Goal: Book appointment/travel/reservation

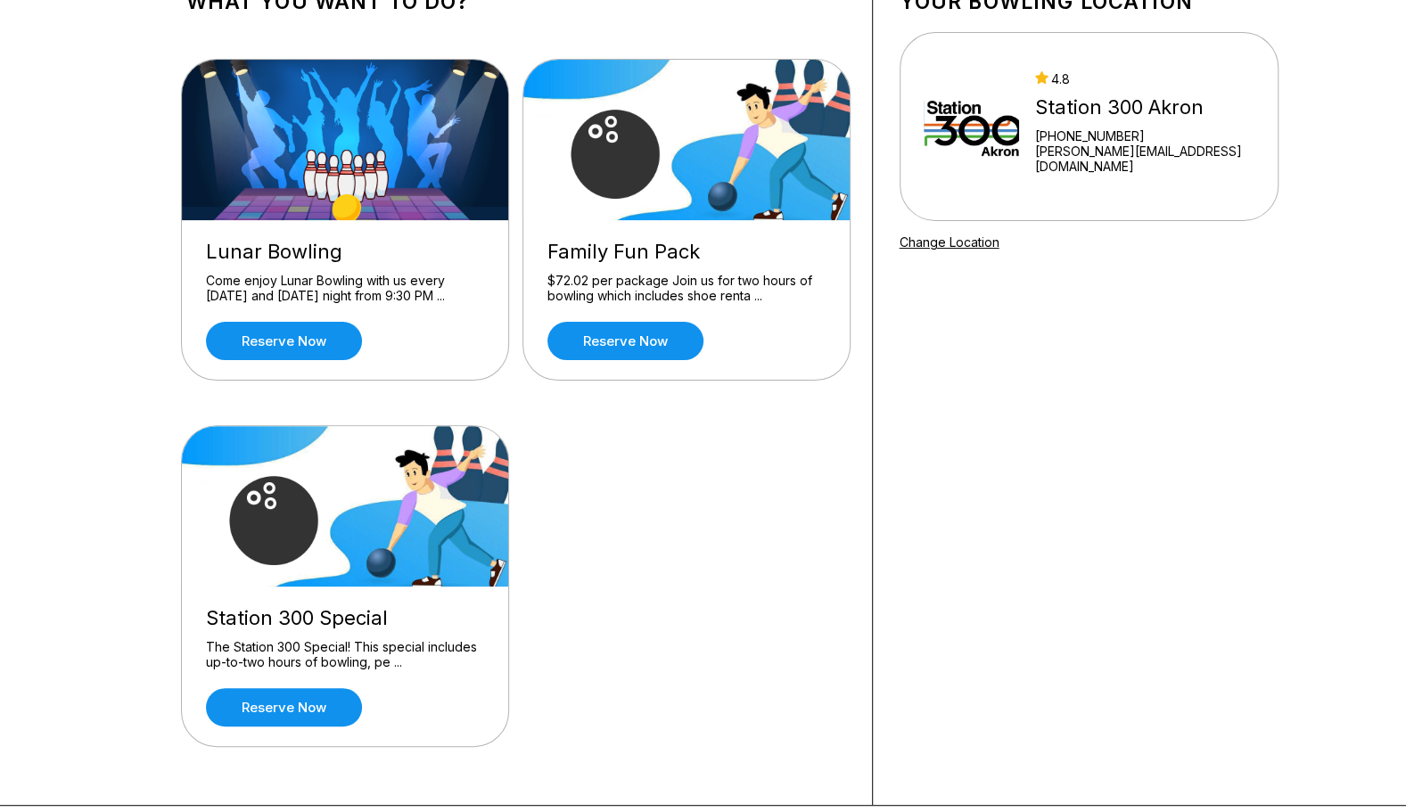
scroll to position [136, 0]
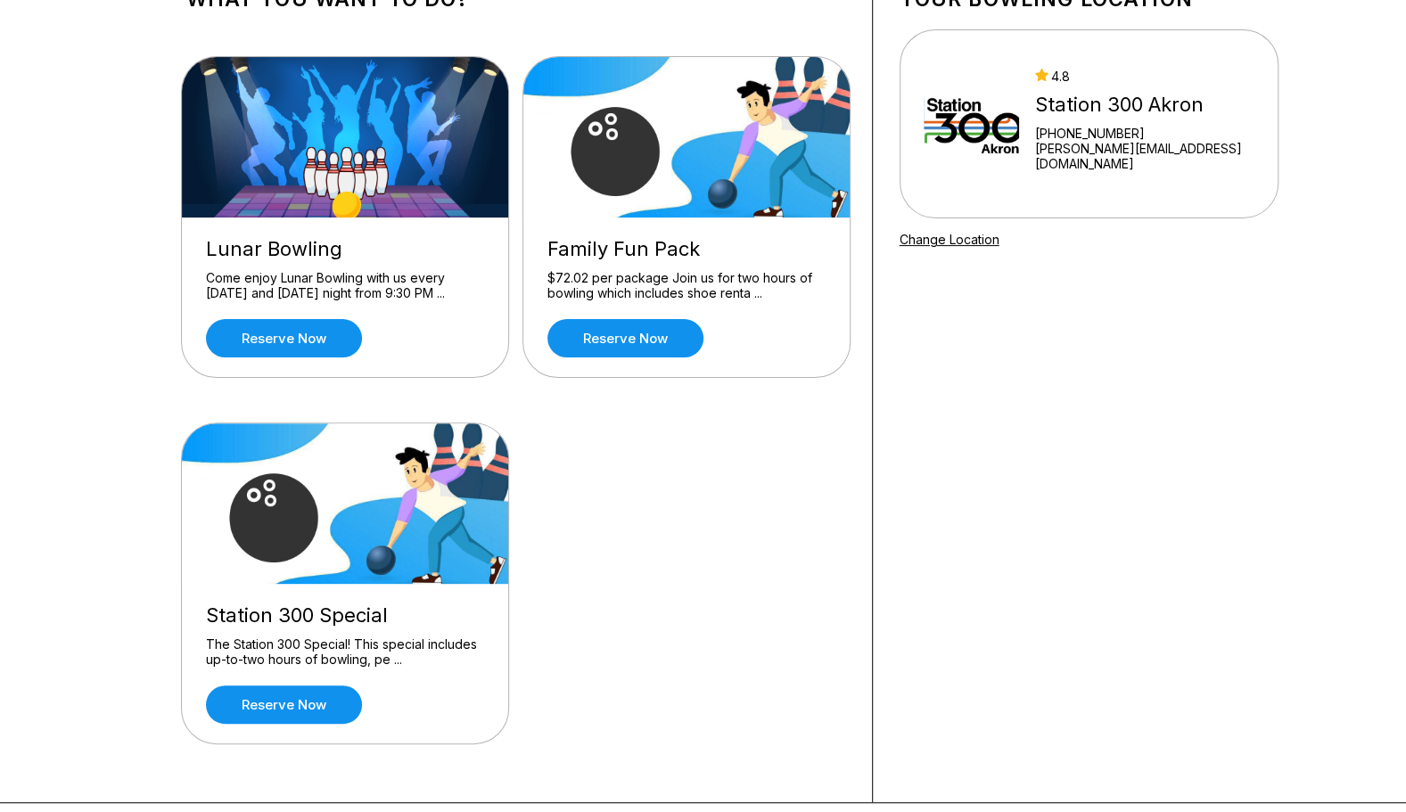
click at [283, 736] on div "Station 300 Special The Station 300 Special! This special includes up-to-two ho…" at bounding box center [345, 664] width 326 height 160
click at [295, 711] on link "Reserve now" at bounding box center [284, 704] width 156 height 38
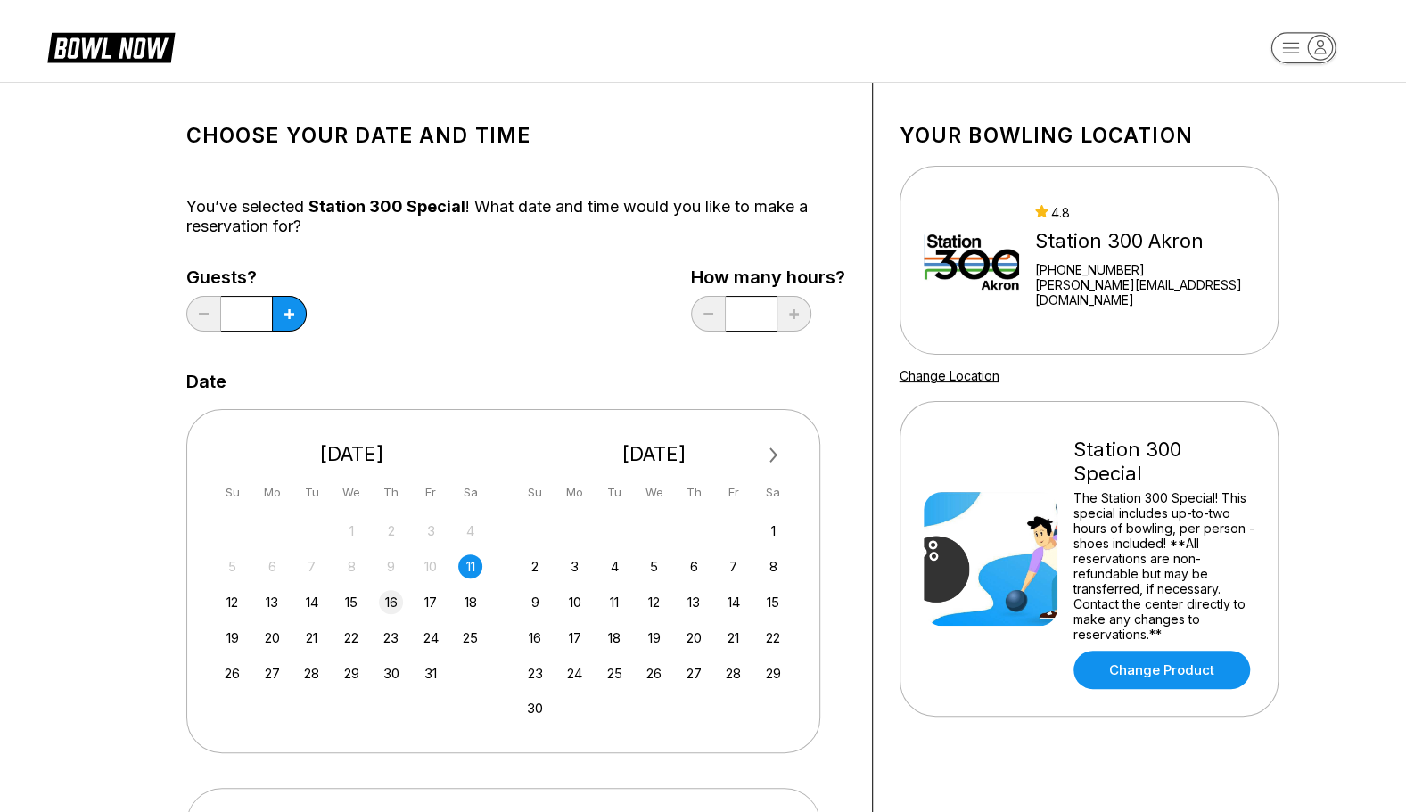
click at [399, 602] on div "16" at bounding box center [391, 602] width 24 height 24
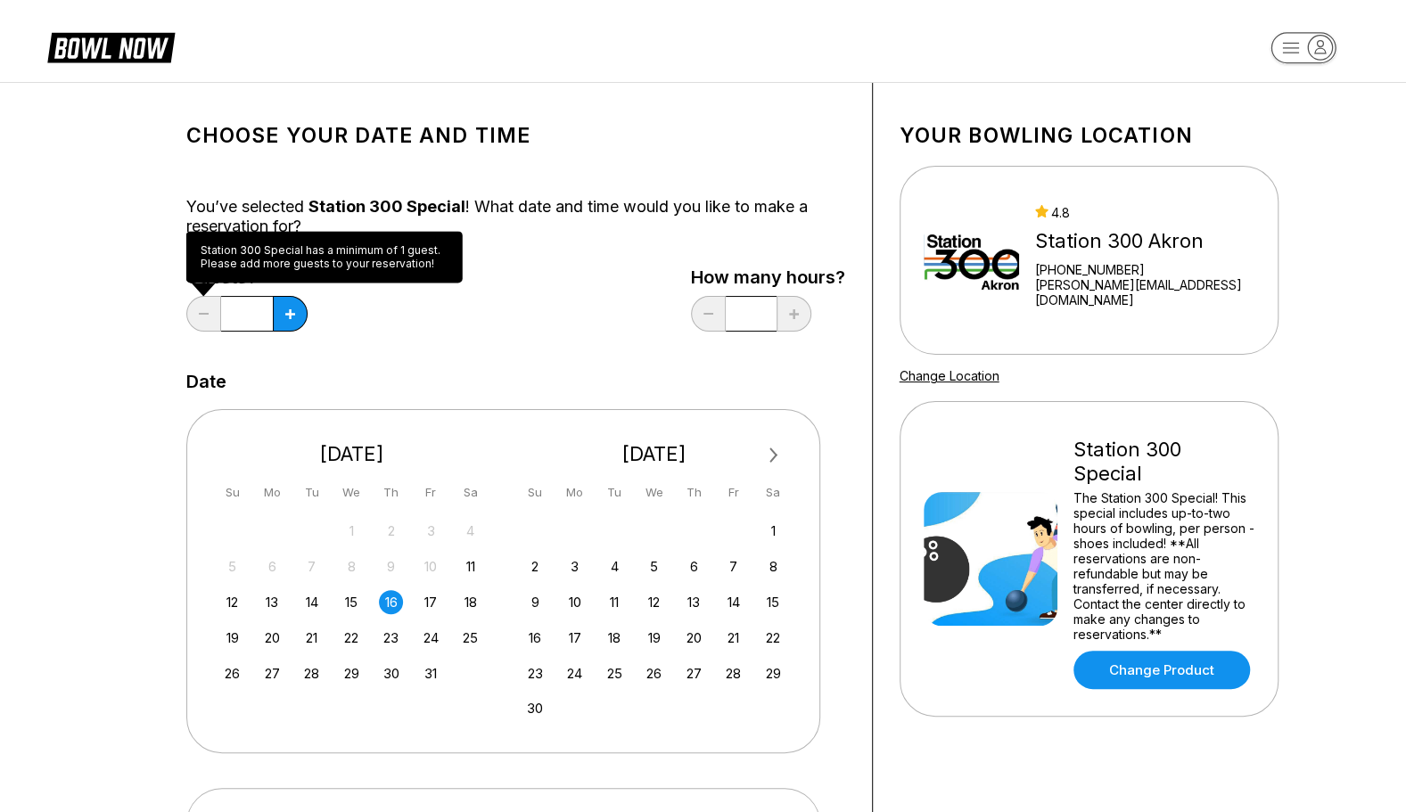
click at [187, 319] on div "*" at bounding box center [246, 314] width 120 height 36
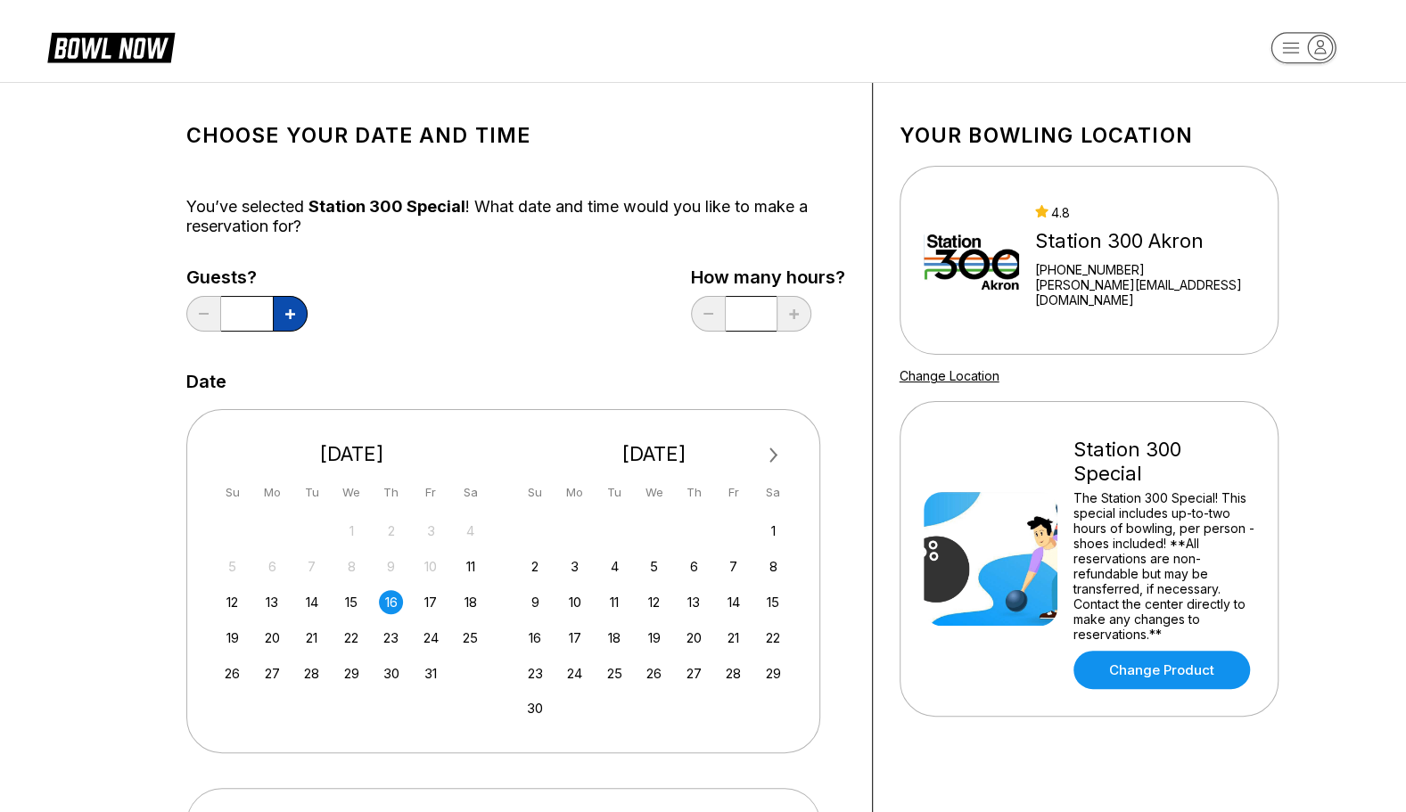
drag, startPoint x: 187, startPoint y: 319, endPoint x: 285, endPoint y: 312, distance: 98.3
click at [285, 312] on icon at bounding box center [290, 314] width 10 height 10
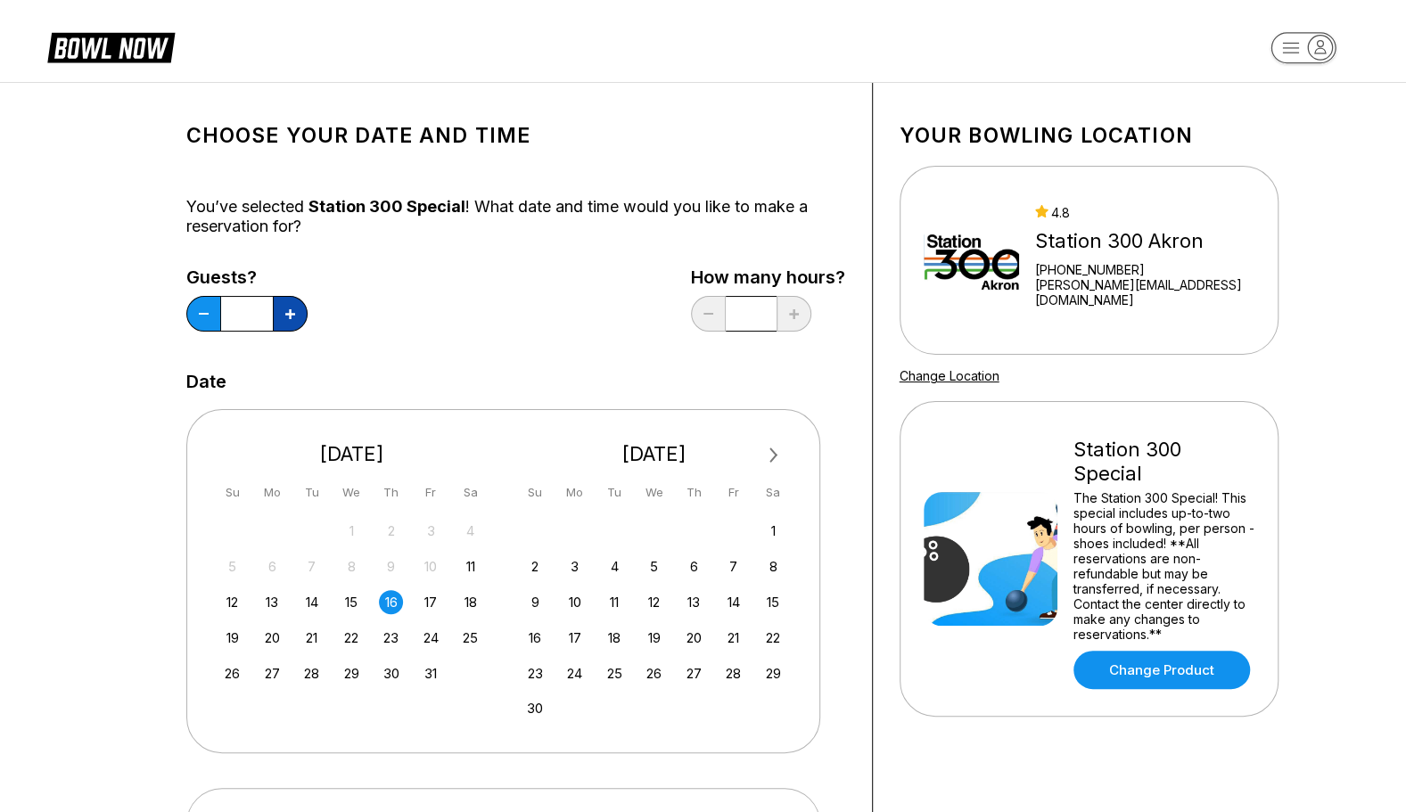
click at [285, 312] on icon at bounding box center [290, 314] width 10 height 10
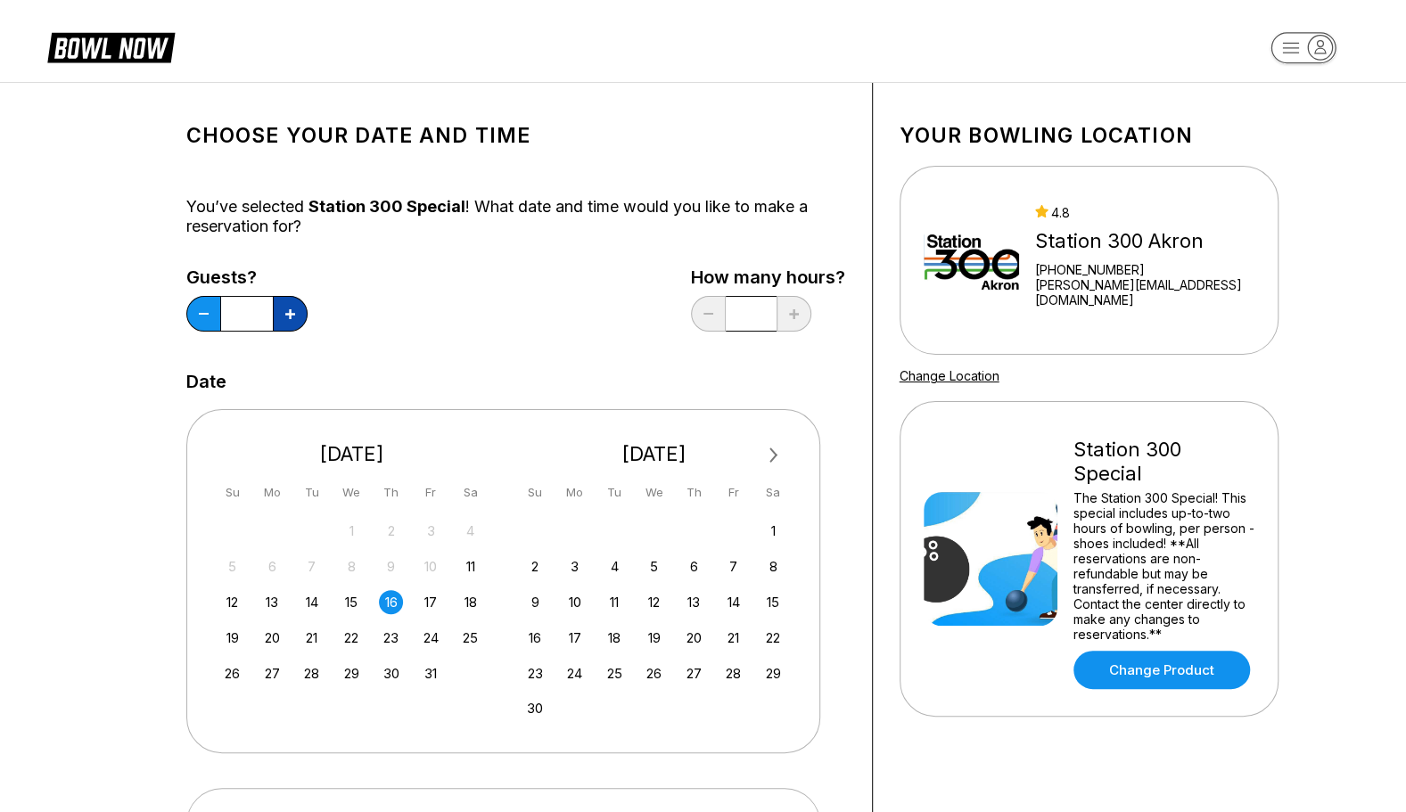
click at [285, 312] on icon at bounding box center [290, 314] width 10 height 10
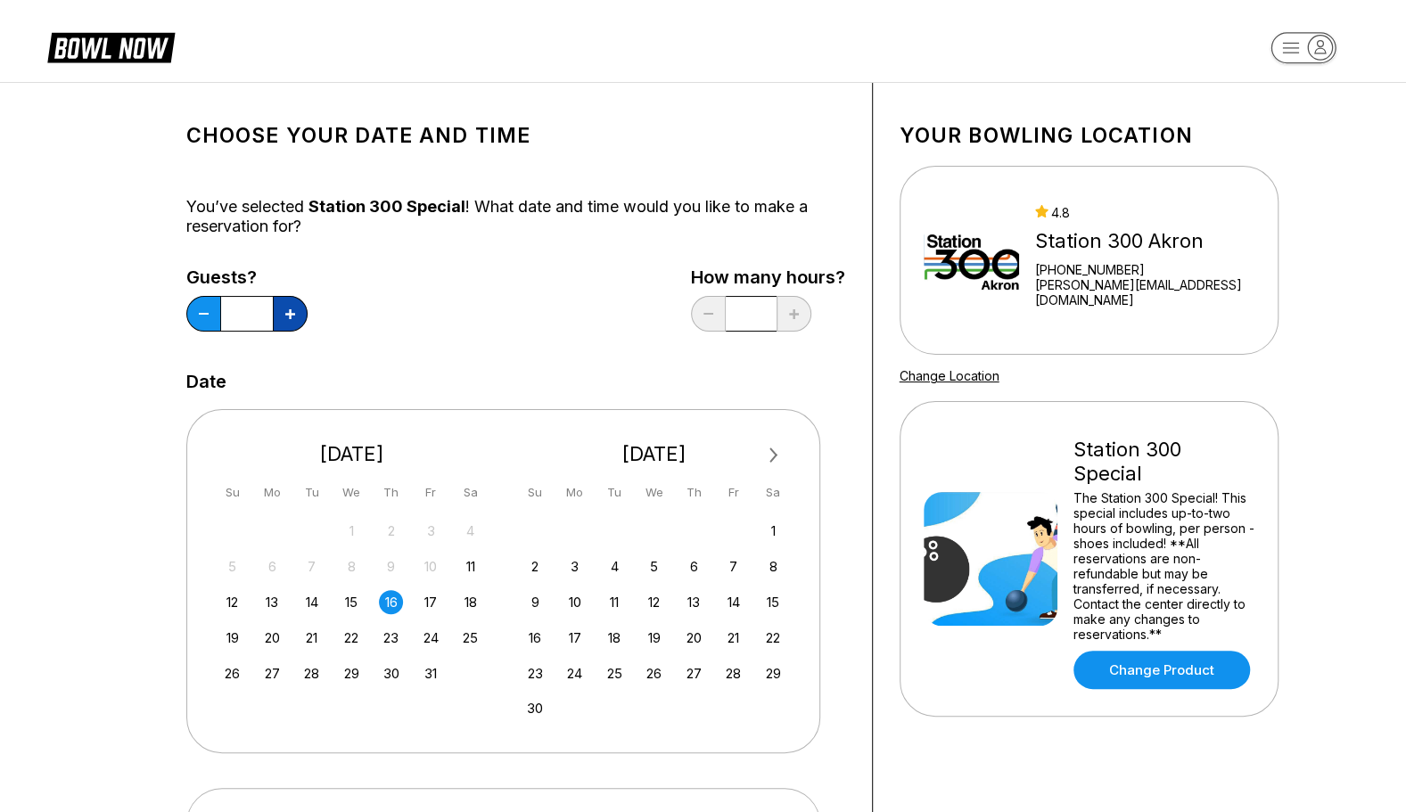
click at [285, 312] on icon at bounding box center [290, 314] width 10 height 10
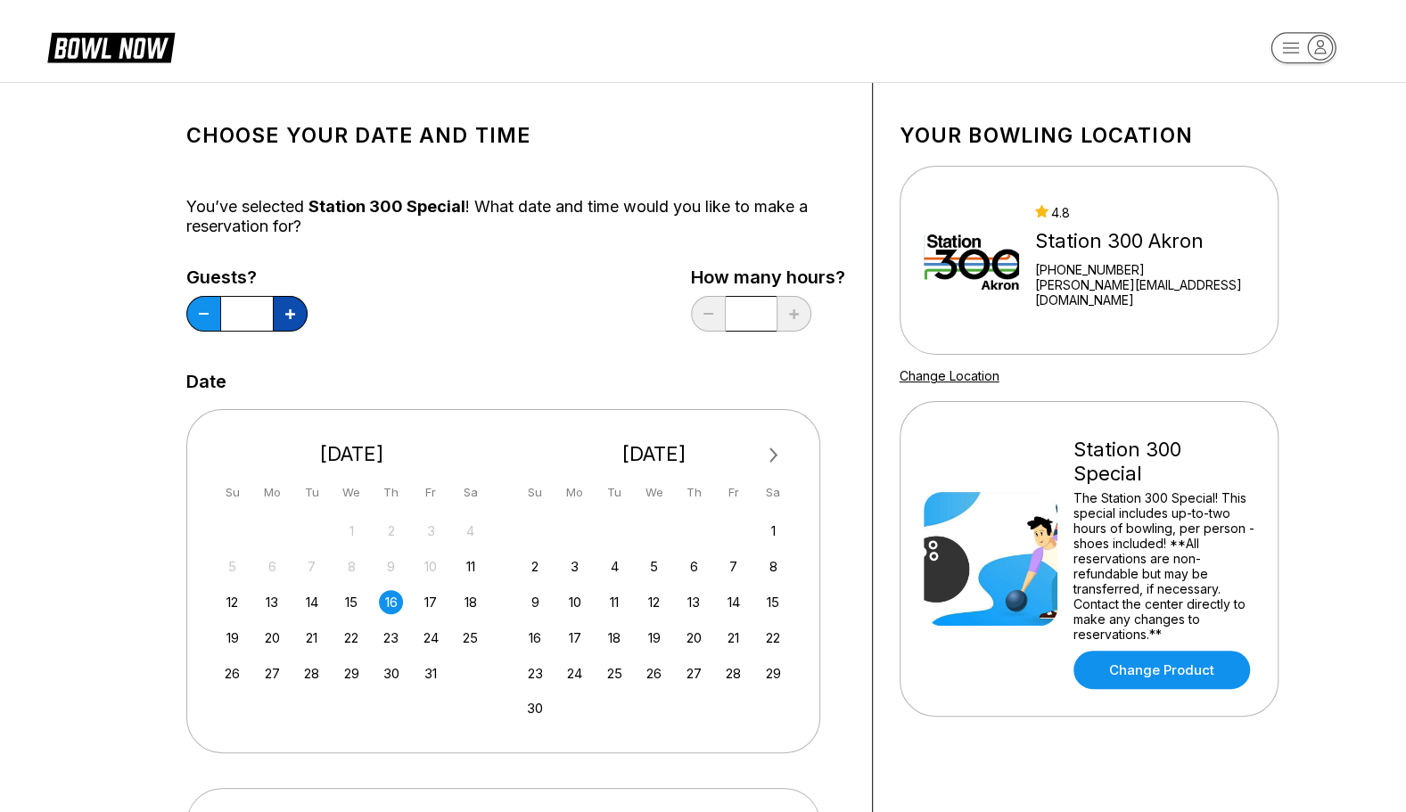
click at [285, 312] on icon at bounding box center [290, 314] width 10 height 10
type input "**"
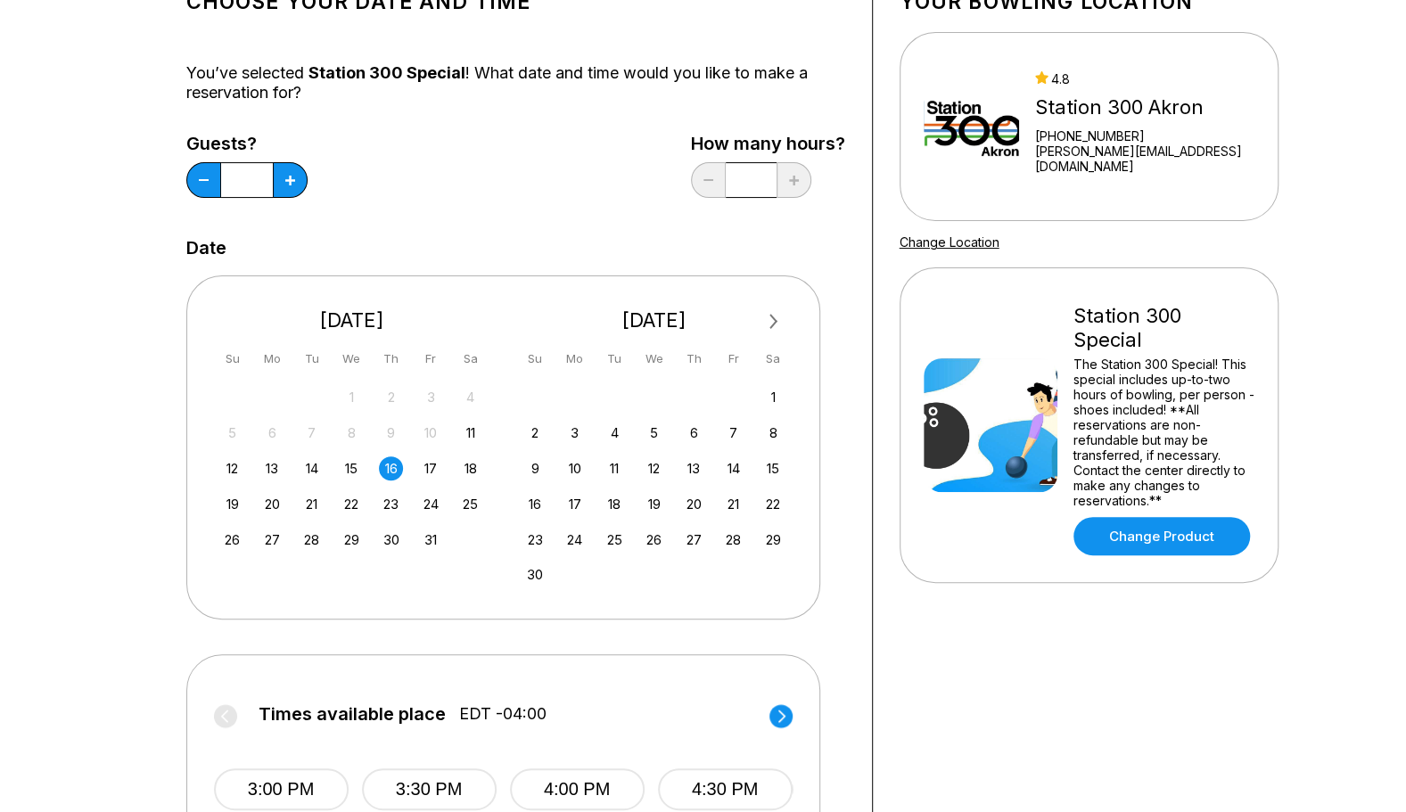
scroll to position [258, 0]
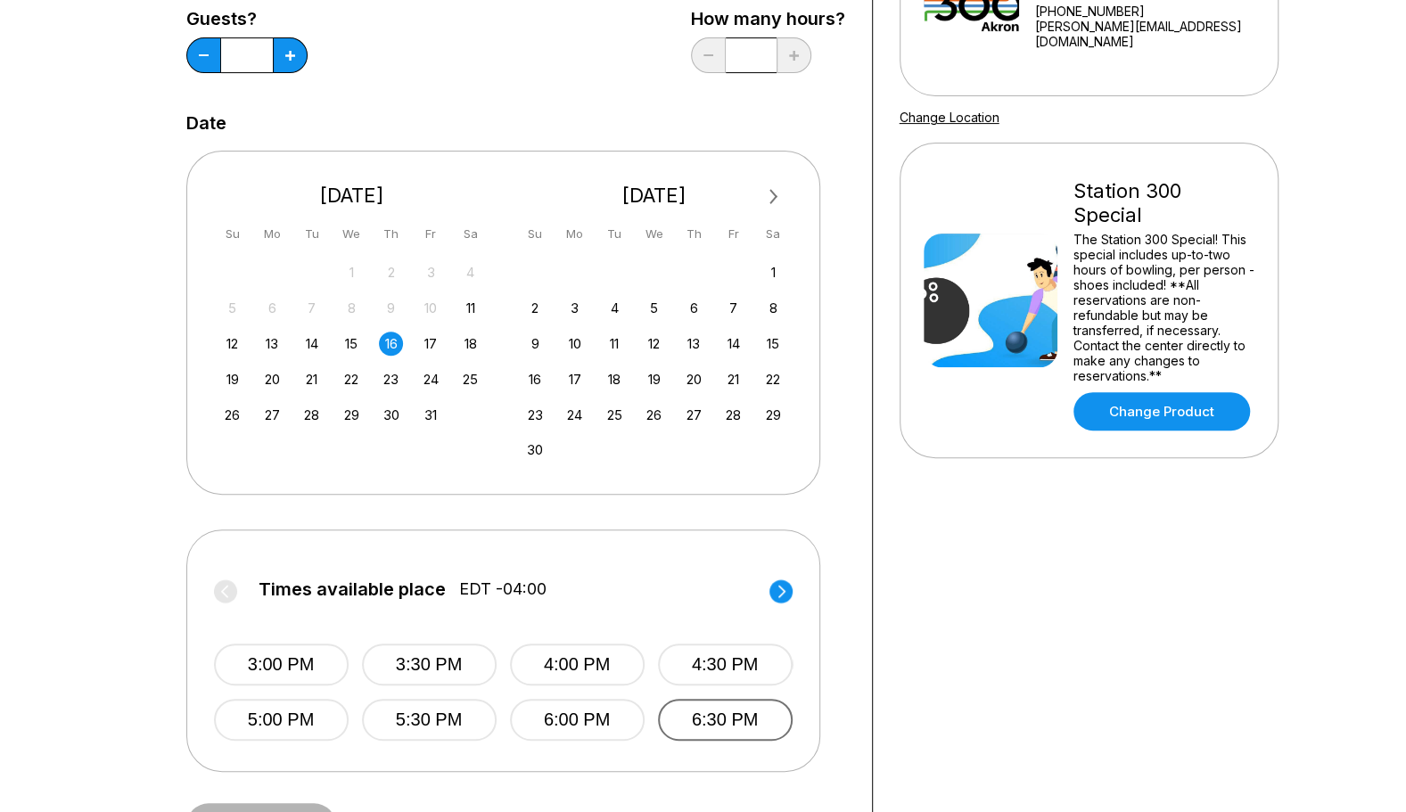
click at [724, 731] on button "6:30 PM" at bounding box center [725, 720] width 135 height 42
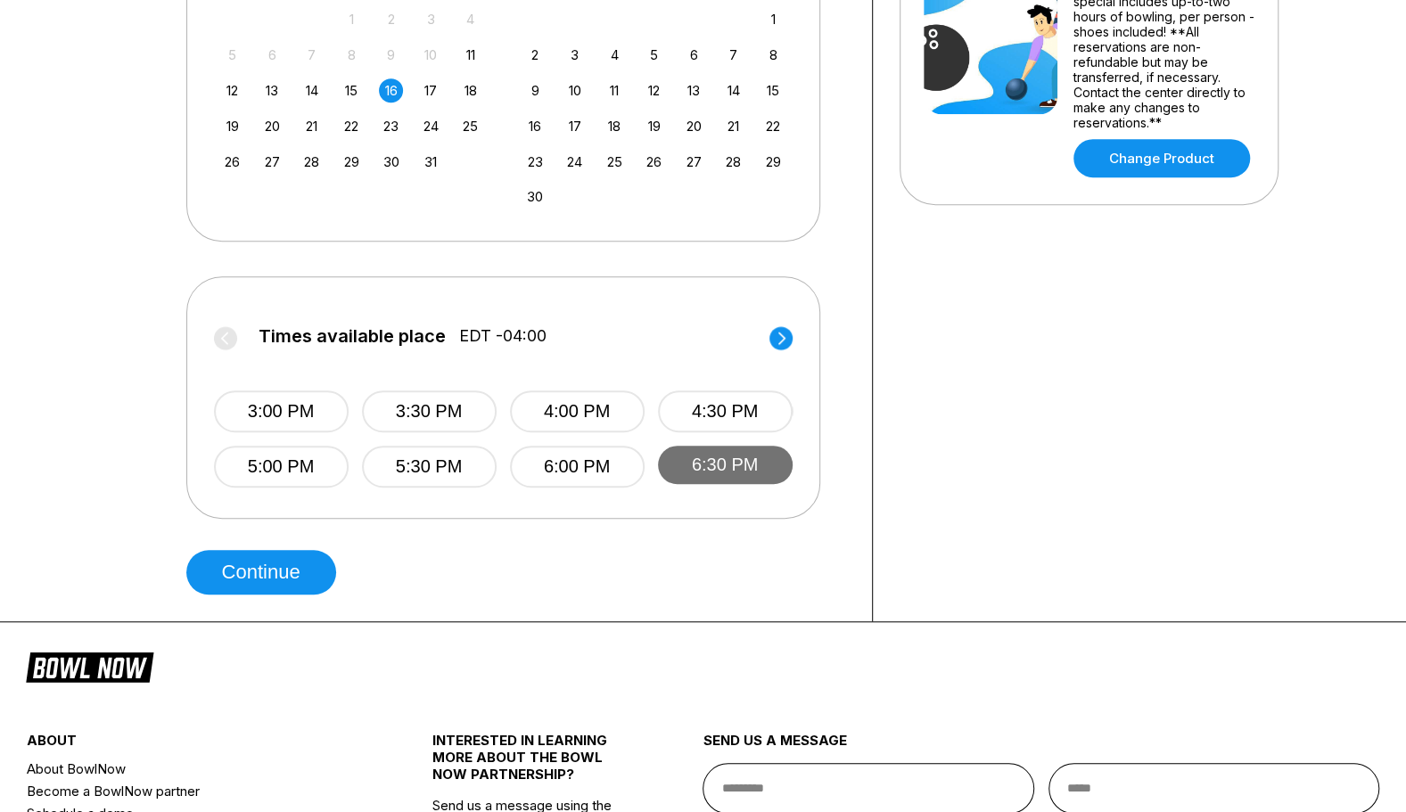
scroll to position [516, 0]
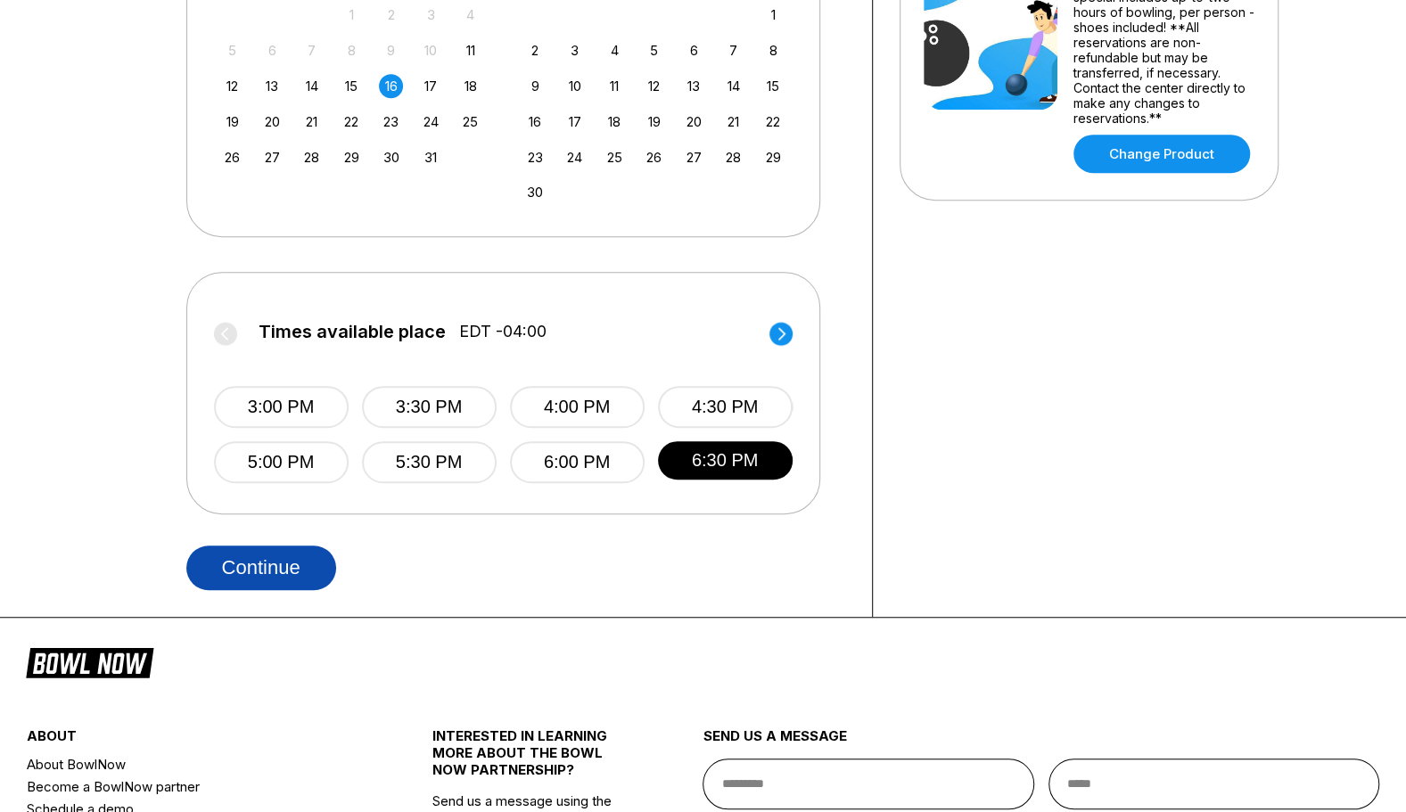
click at [294, 578] on button "Continue" at bounding box center [261, 567] width 150 height 45
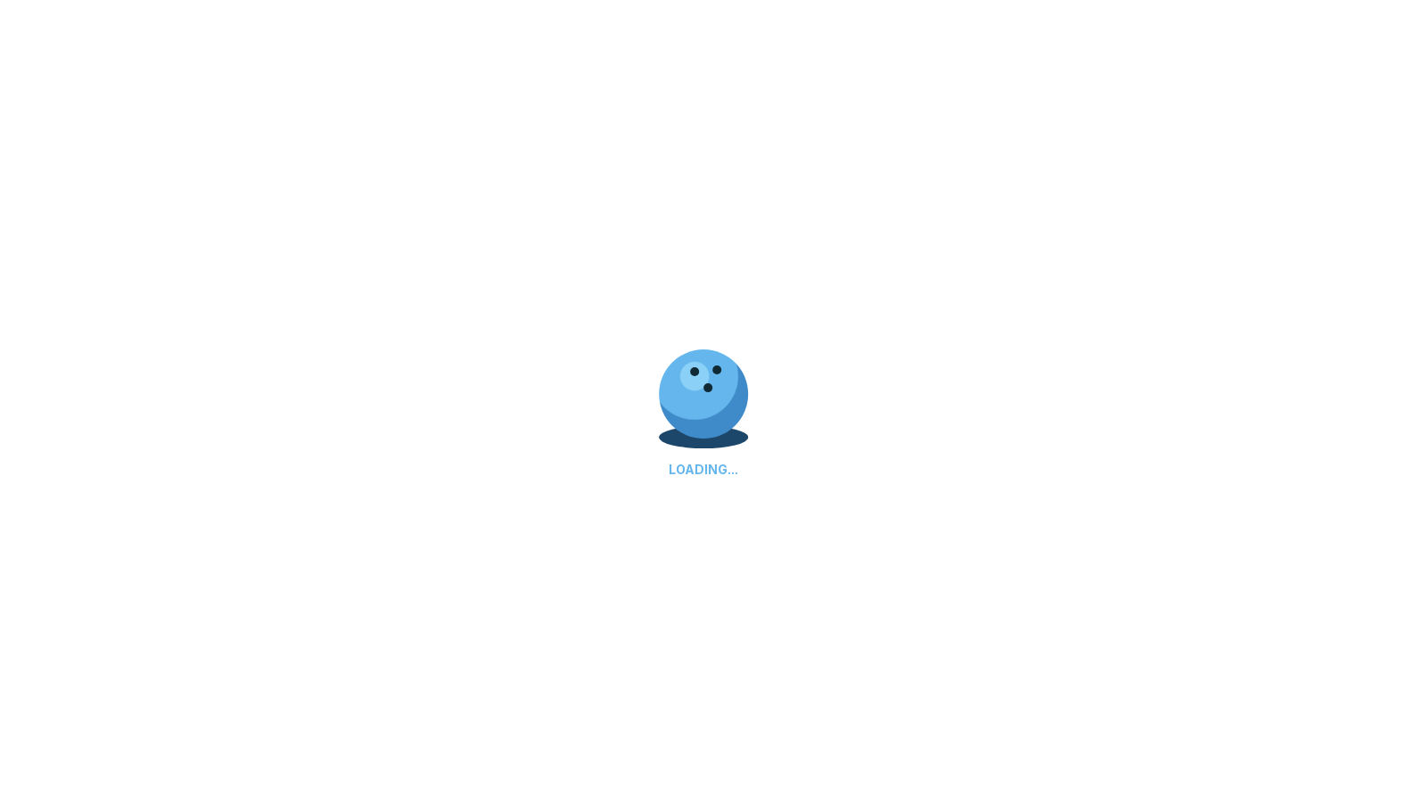
select select "**"
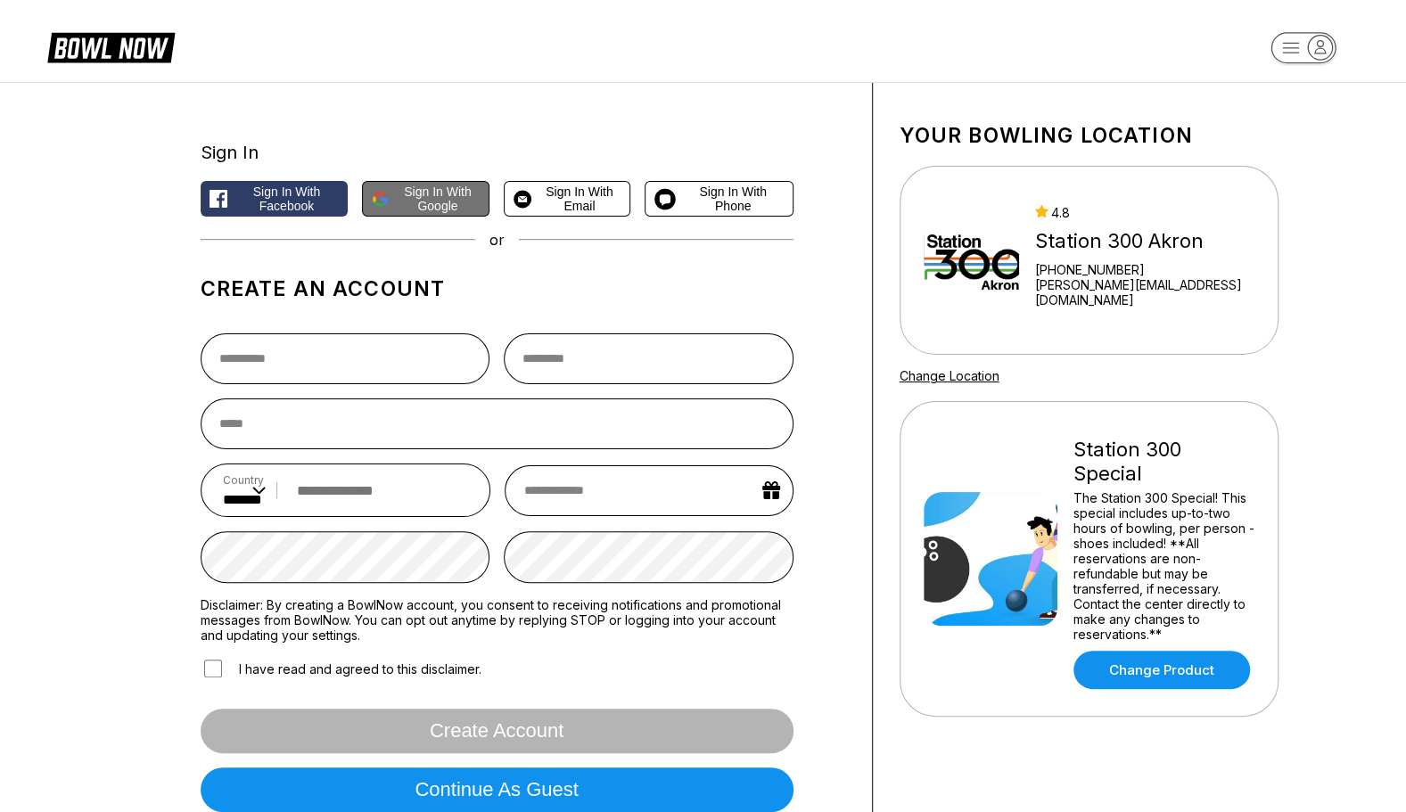
click at [461, 184] on span "Sign in with Google" at bounding box center [438, 198] width 84 height 29
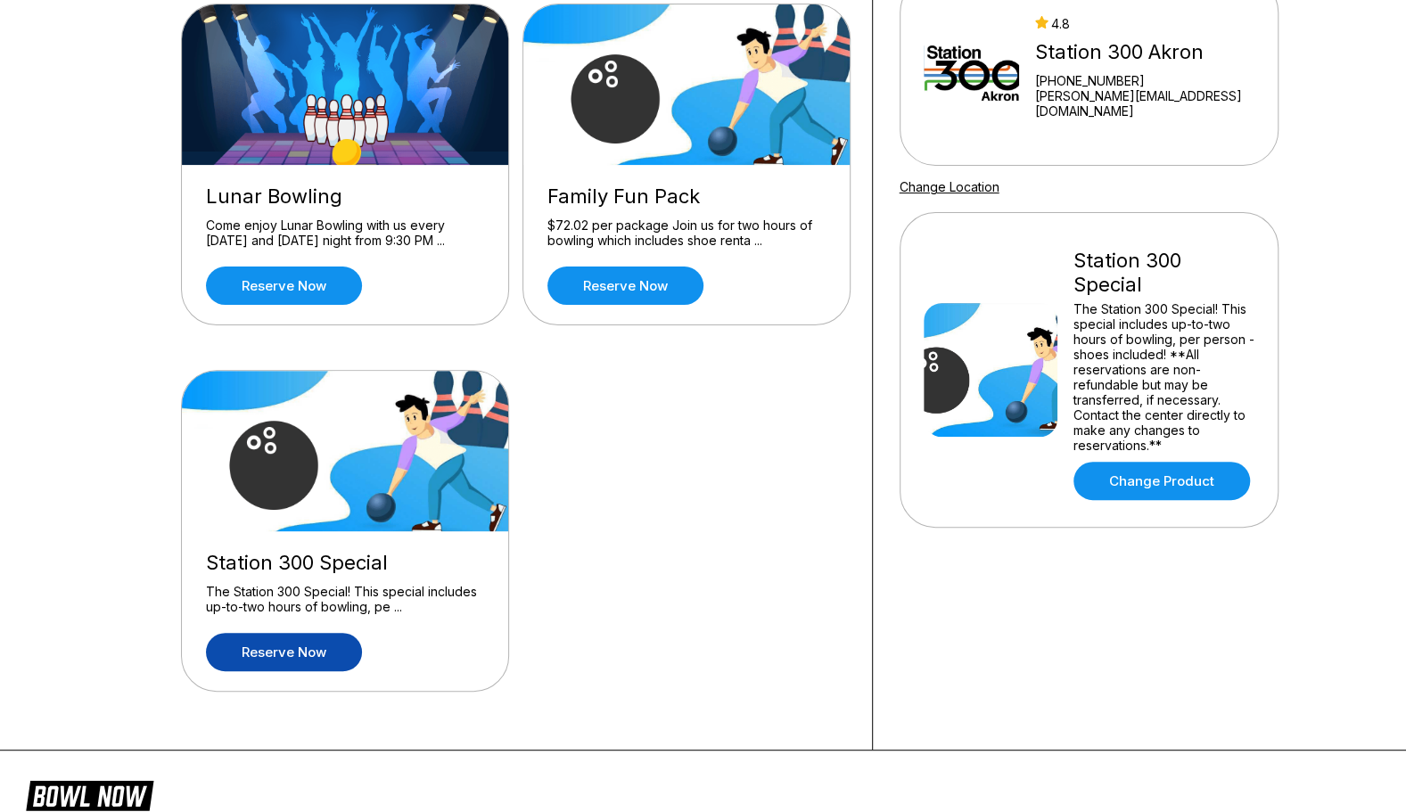
scroll to position [193, 0]
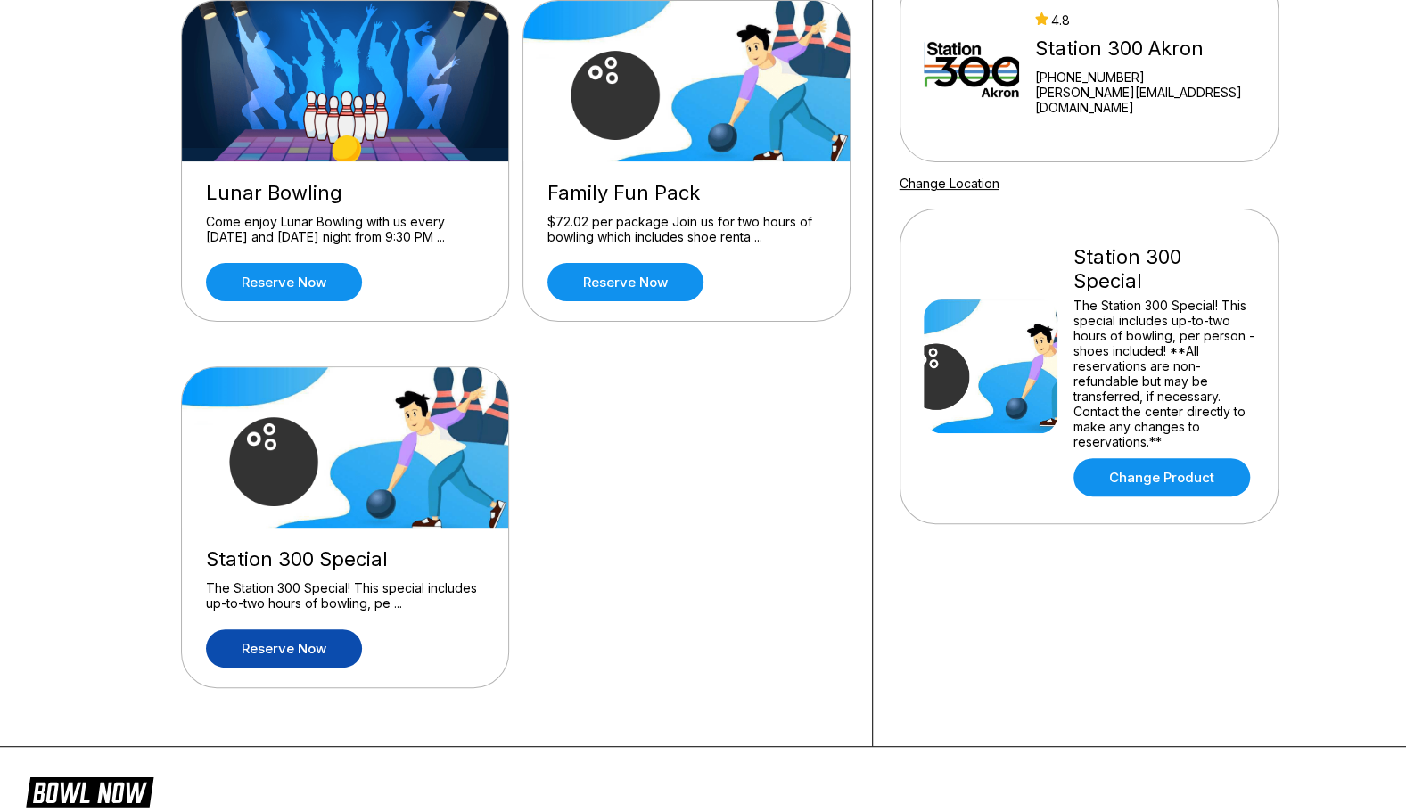
click at [317, 651] on link "Reserve now" at bounding box center [284, 648] width 156 height 38
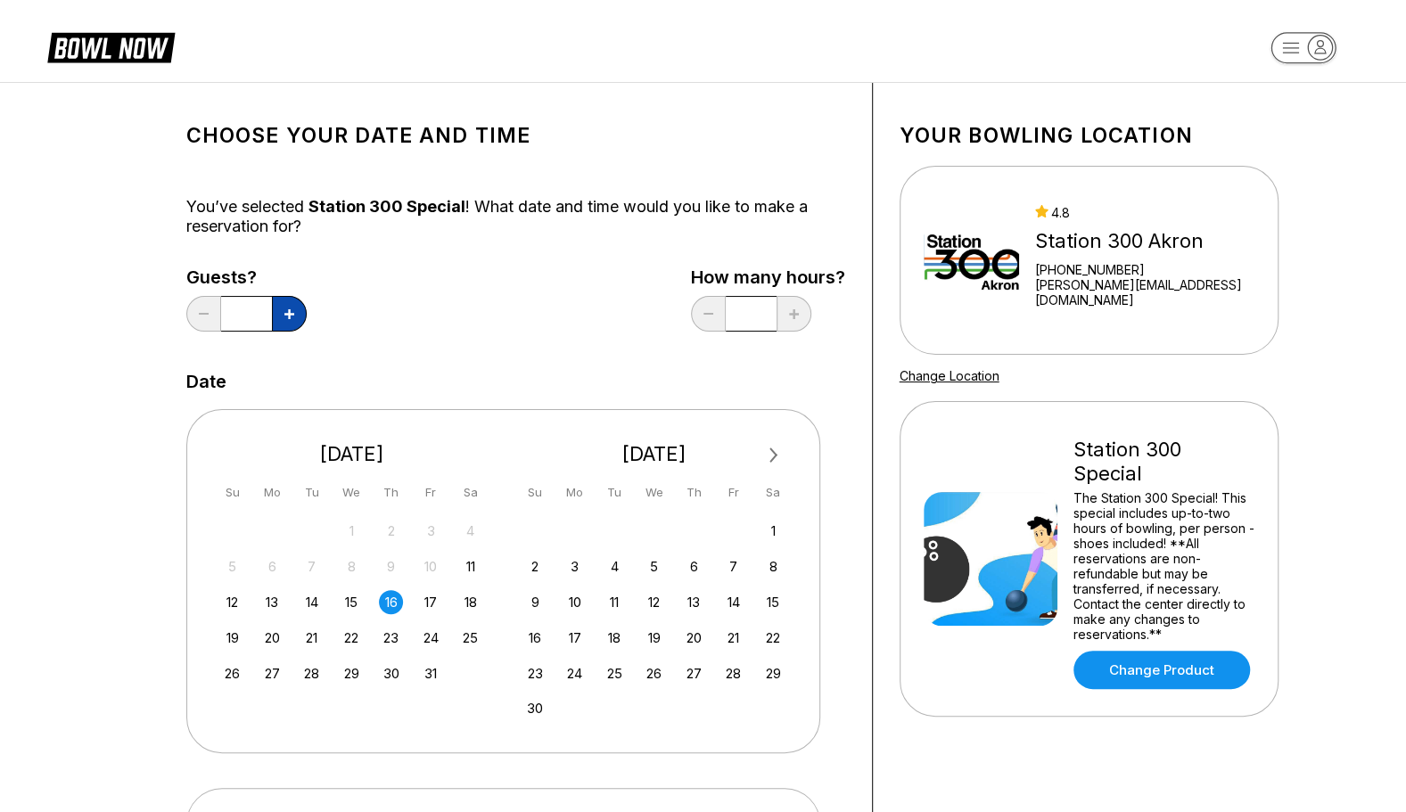
click at [289, 309] on icon at bounding box center [289, 314] width 10 height 10
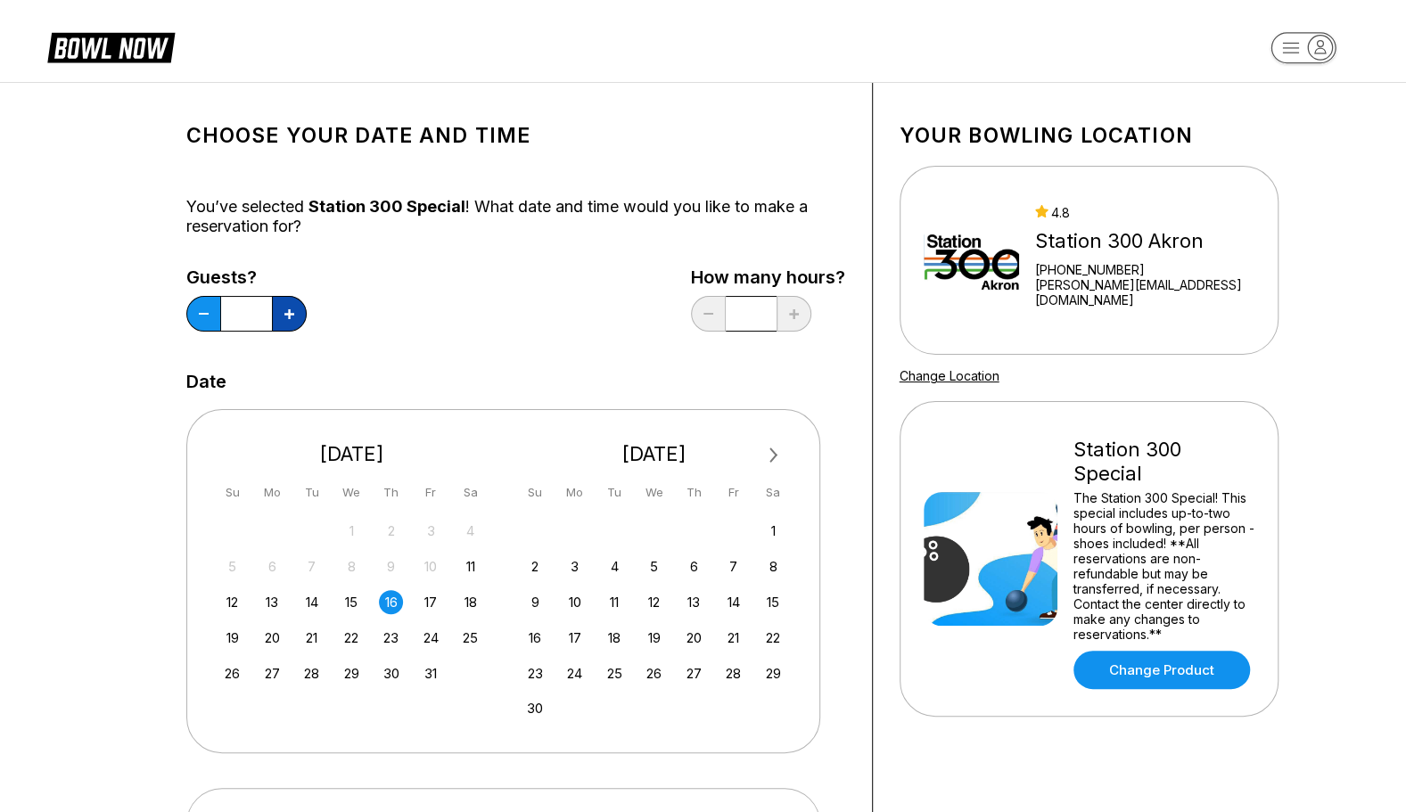
click at [289, 309] on icon at bounding box center [289, 314] width 10 height 10
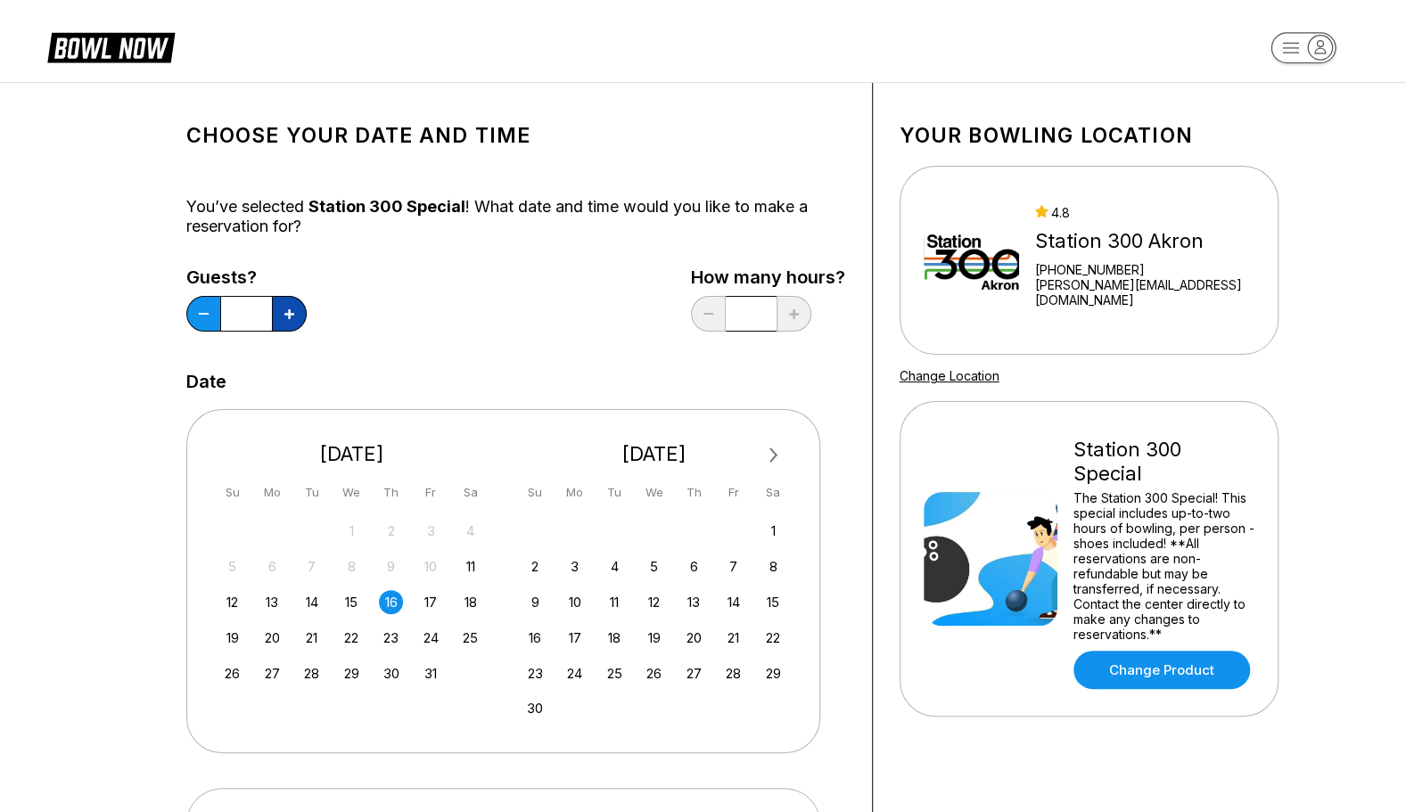
click at [289, 309] on icon at bounding box center [289, 314] width 10 height 10
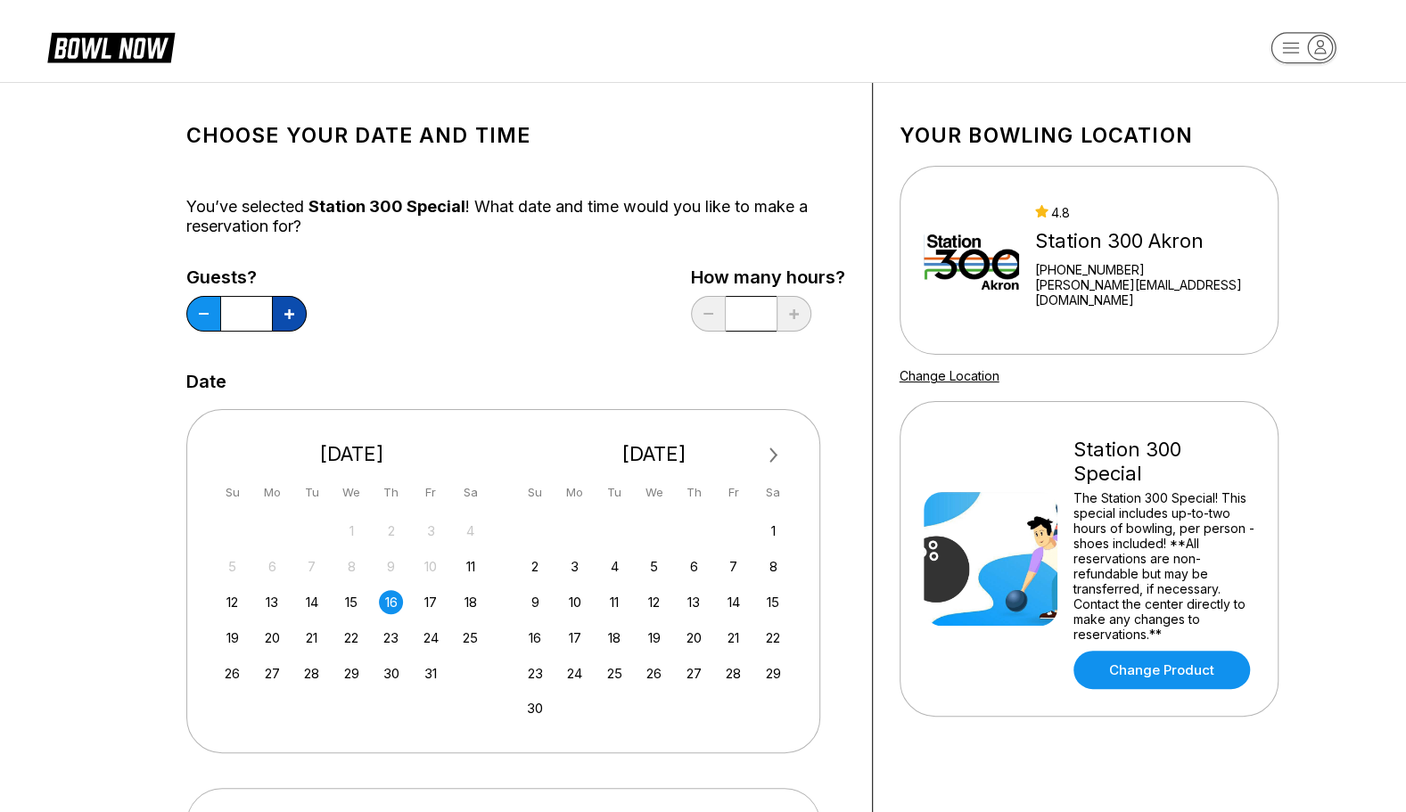
click at [289, 309] on icon at bounding box center [289, 314] width 10 height 10
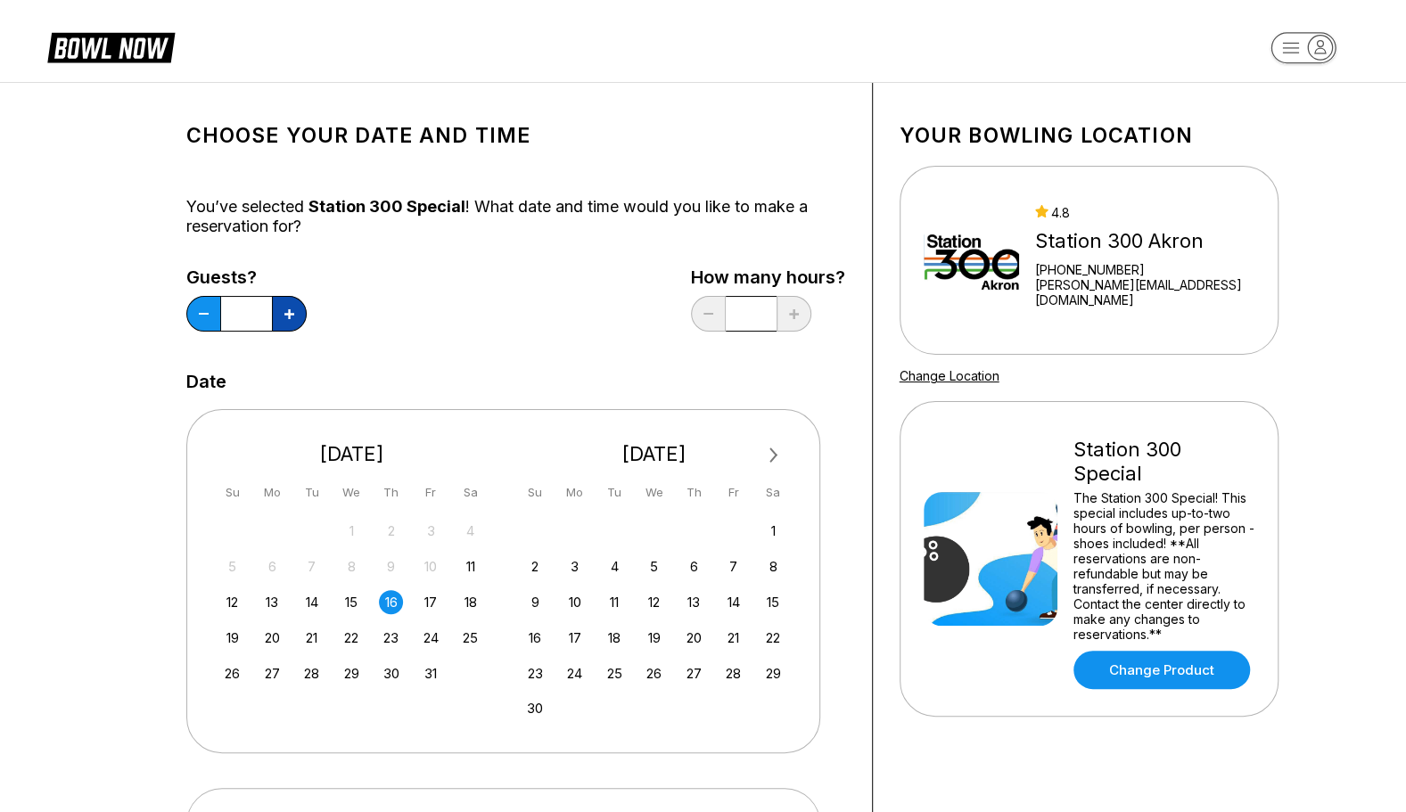
click at [289, 309] on icon at bounding box center [289, 314] width 10 height 10
type input "**"
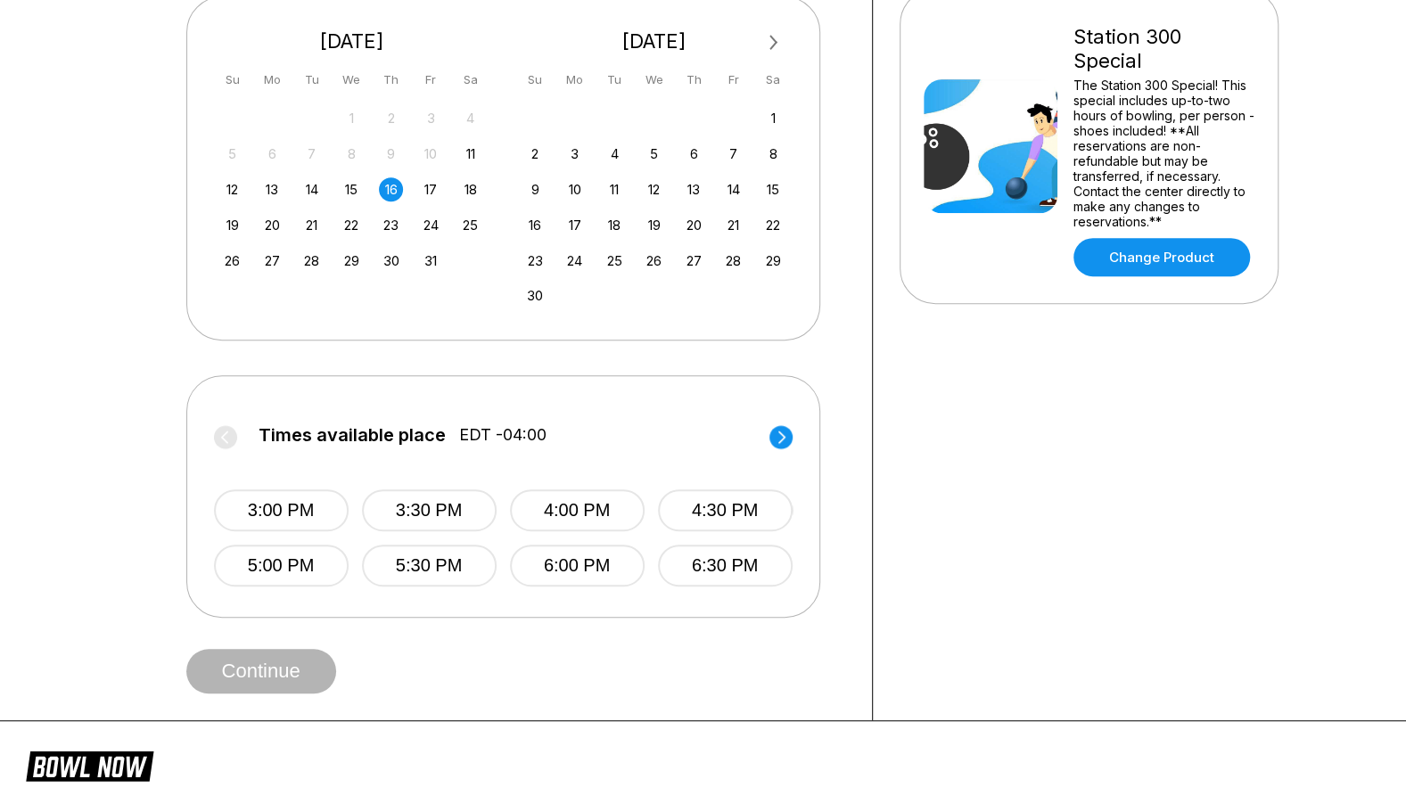
scroll to position [416, 0]
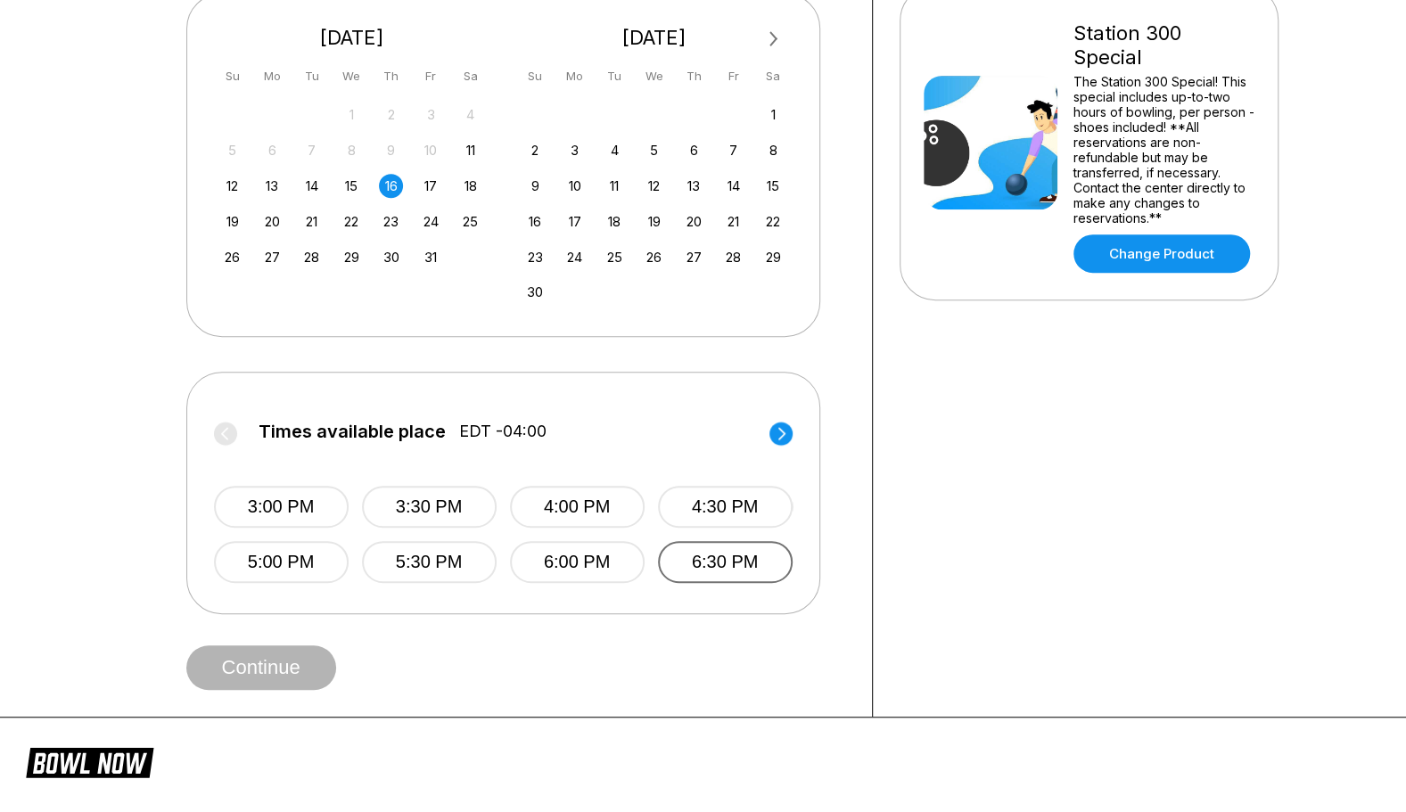
click at [705, 559] on button "6:30 PM" at bounding box center [725, 562] width 135 height 42
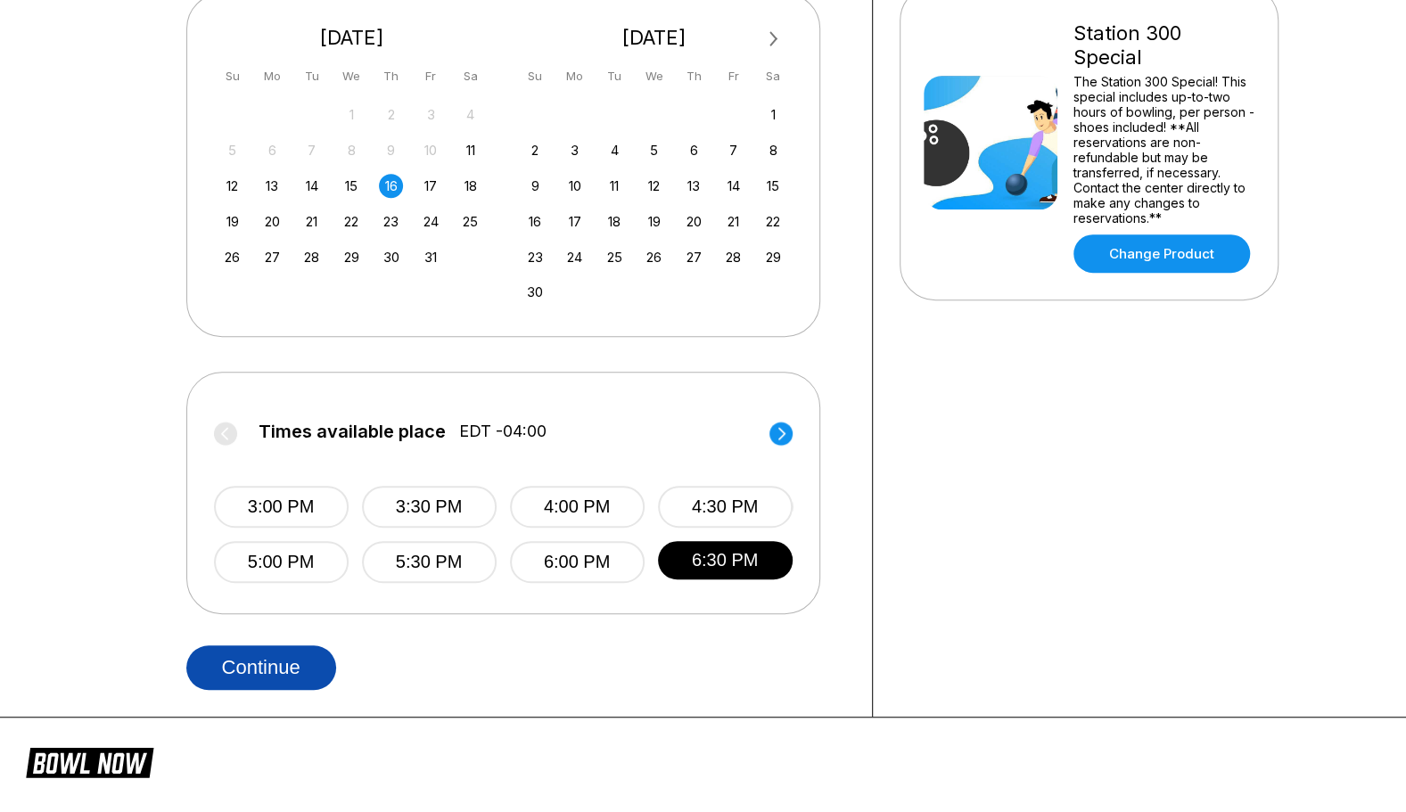
click at [311, 667] on button "Continue" at bounding box center [261, 667] width 150 height 45
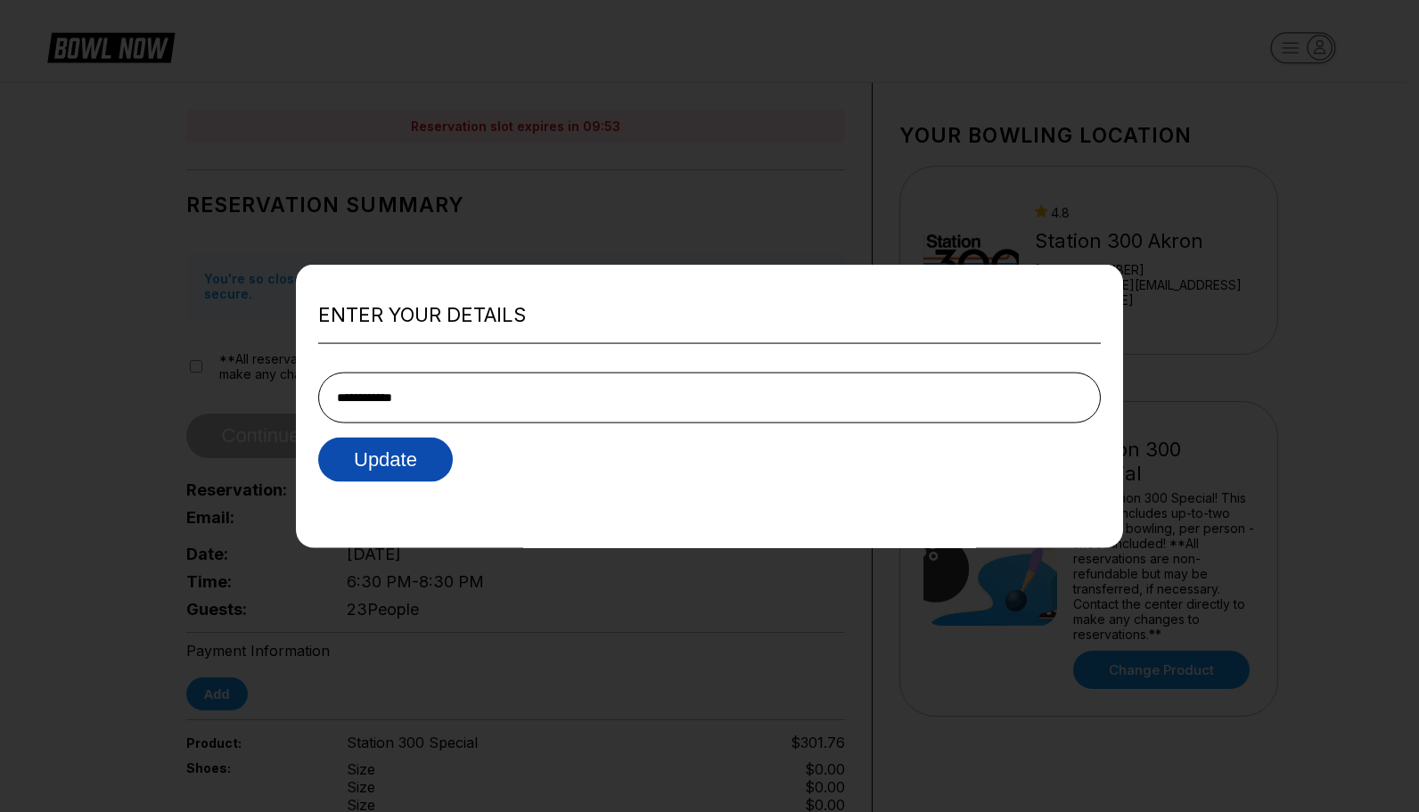
type input "**********"
click at [400, 453] on button "Update" at bounding box center [385, 460] width 135 height 45
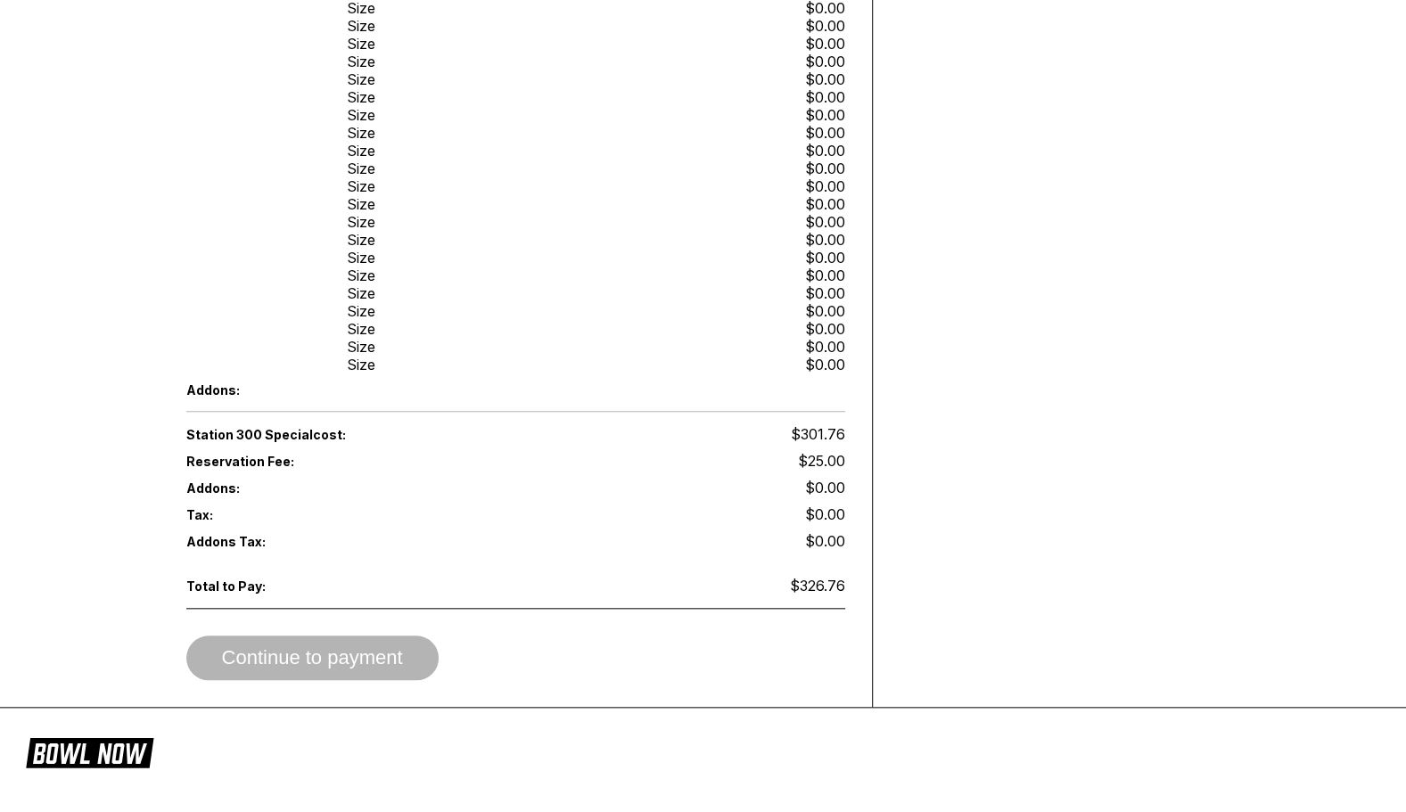
scroll to position [815, 0]
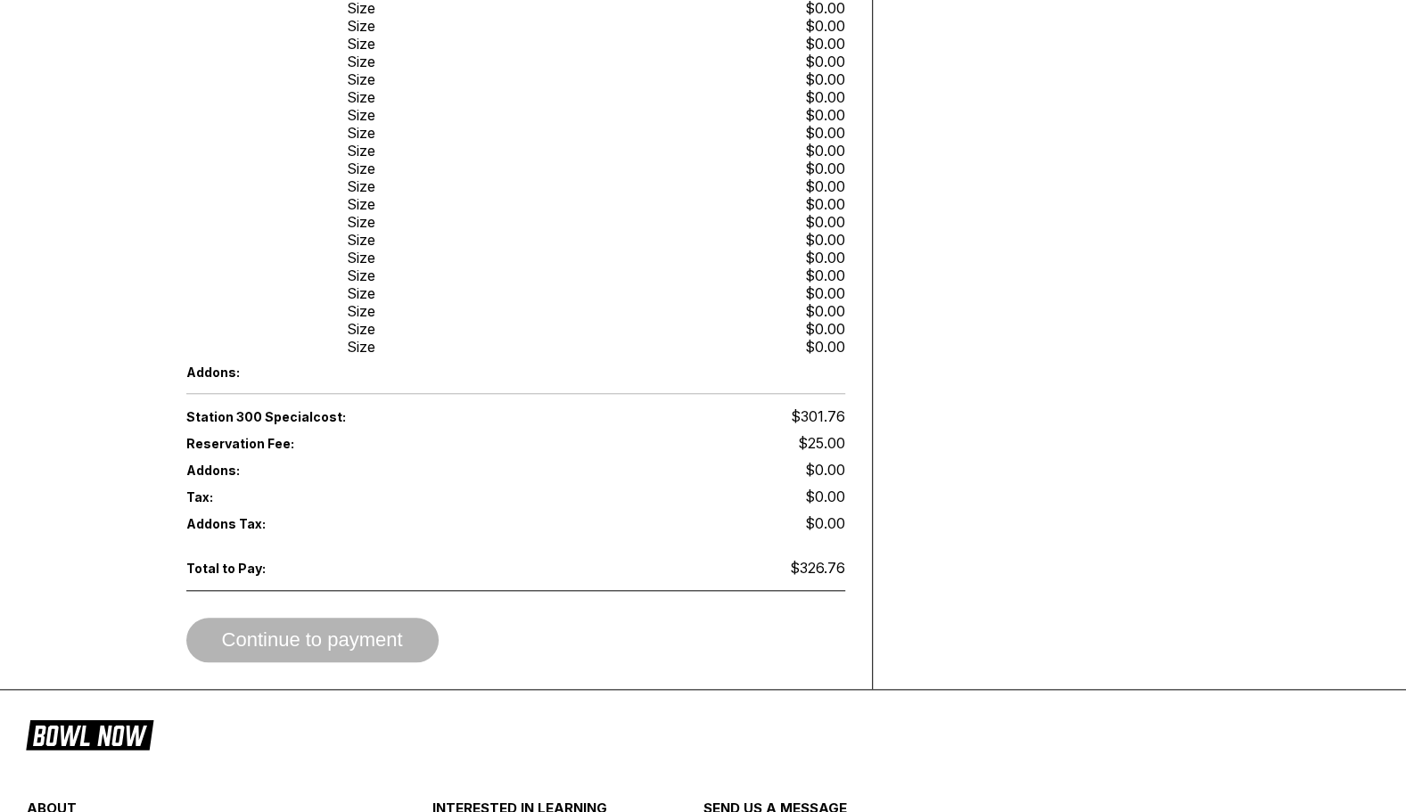
click at [373, 632] on span "Continue to payment" at bounding box center [312, 641] width 252 height 18
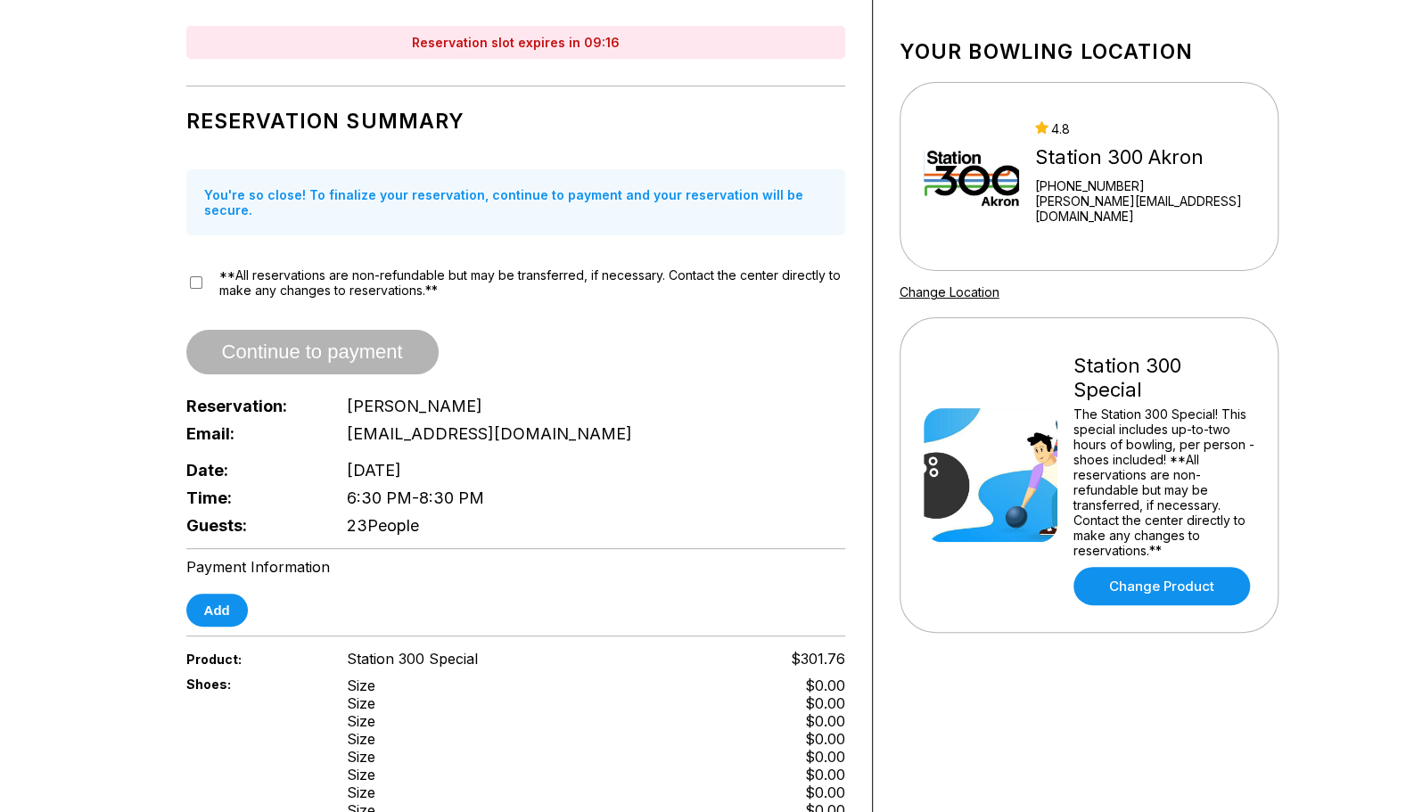
scroll to position [0, 0]
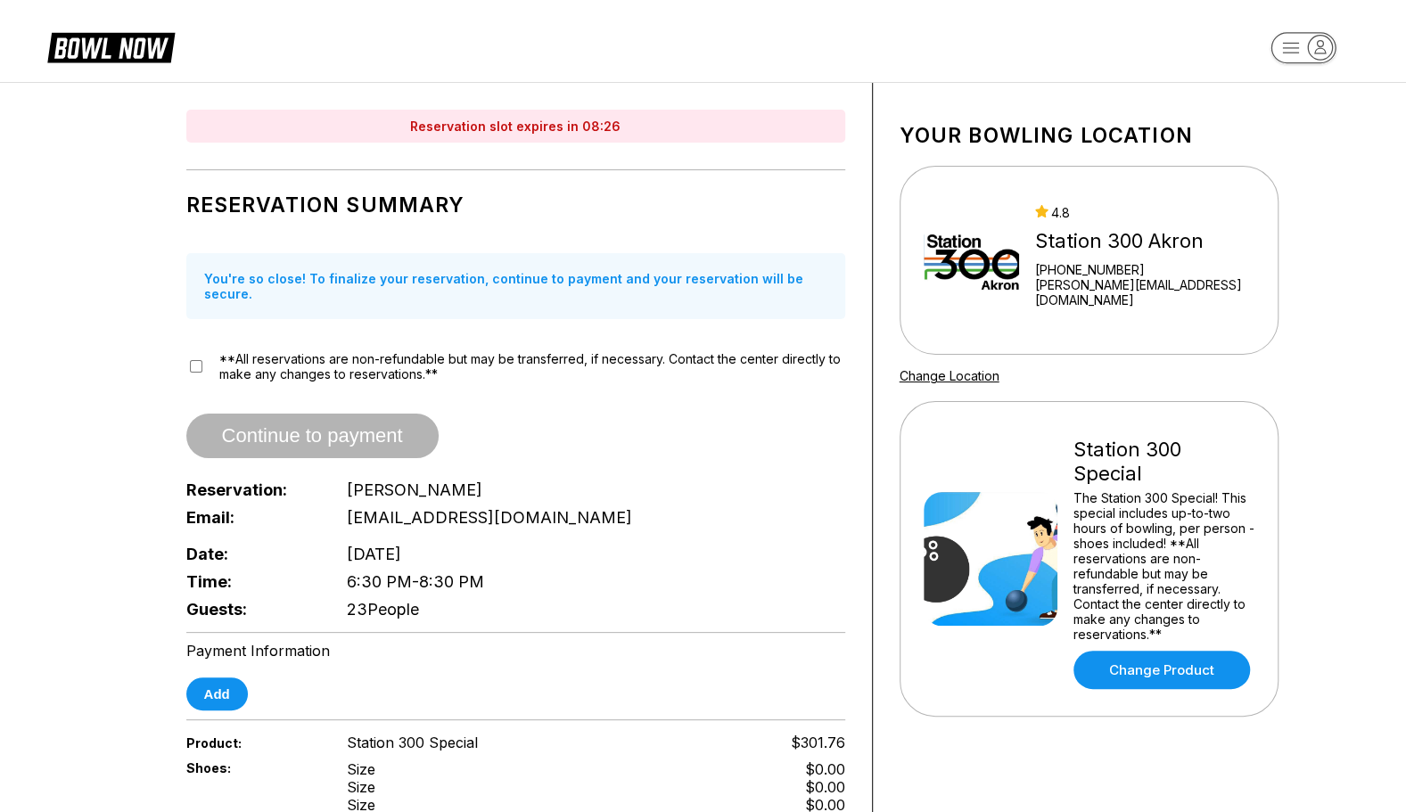
click at [1040, 594] on img at bounding box center [990, 559] width 134 height 134
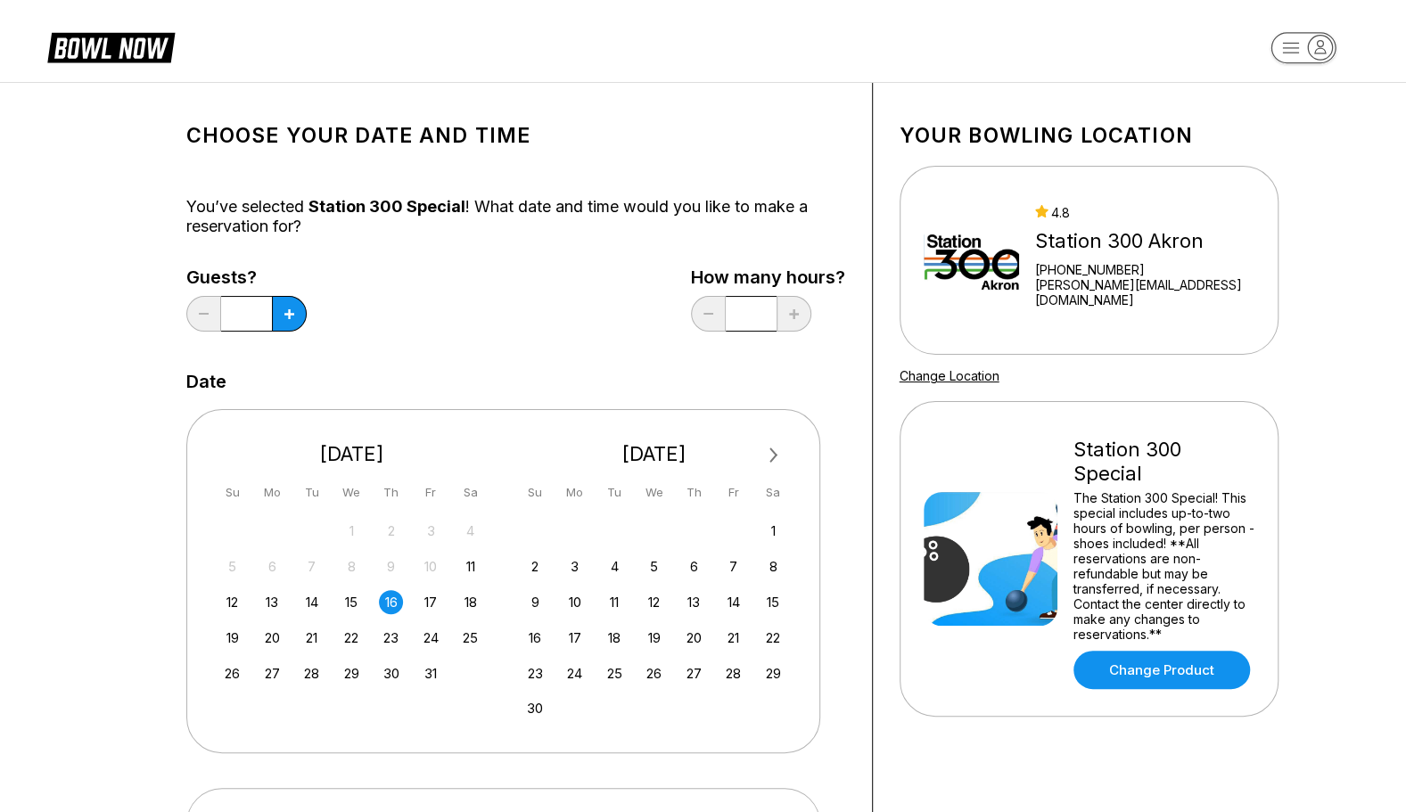
click at [93, 45] on icon at bounding box center [125, 48] width 86 height 20
click at [1082, 490] on div "The Station 300 Special! This special includes up-to-two hours of bowling, per …" at bounding box center [1163, 566] width 181 height 152
click at [1287, 55] on rect "button" at bounding box center [1302, 47] width 65 height 31
click at [1283, 56] on rect "button" at bounding box center [1302, 47] width 65 height 31
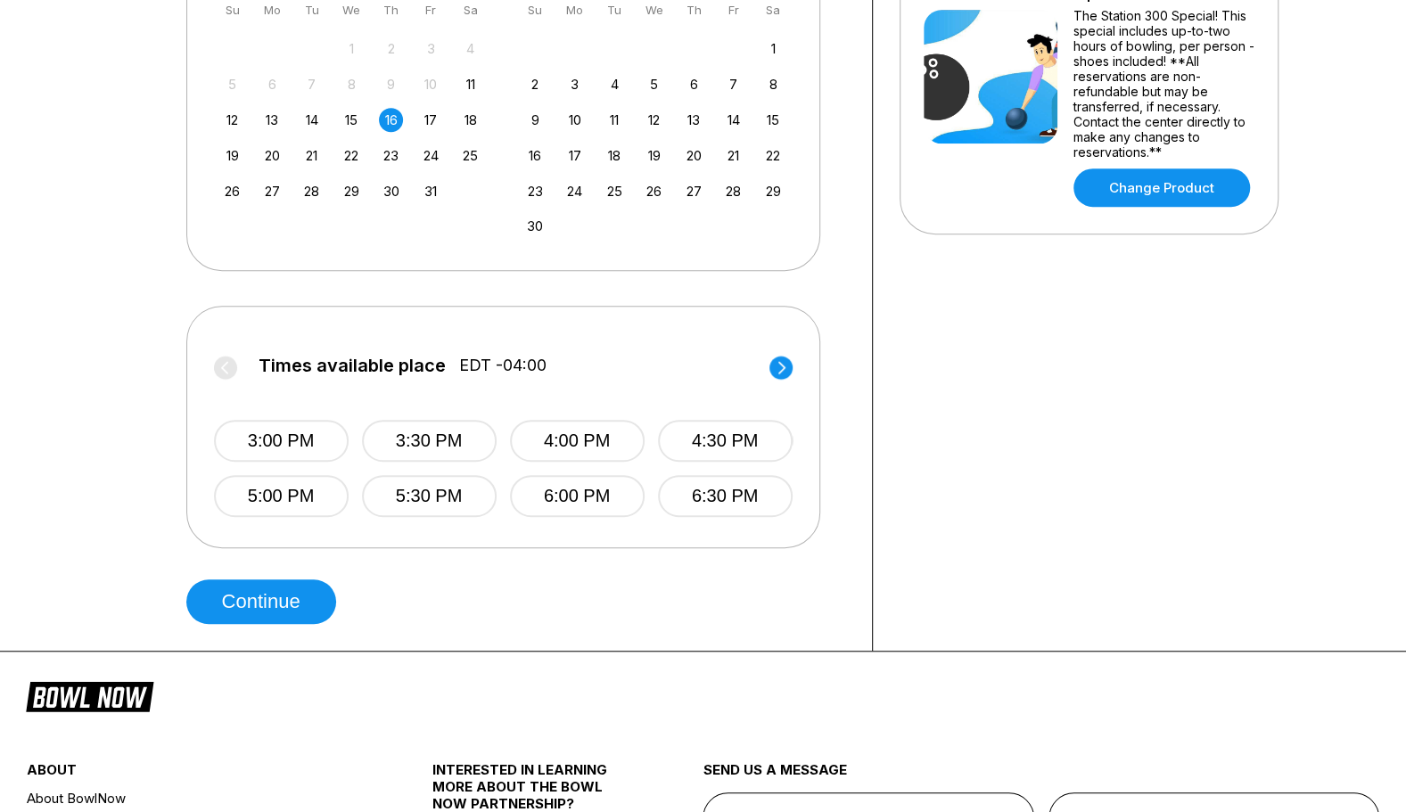
scroll to position [528, 0]
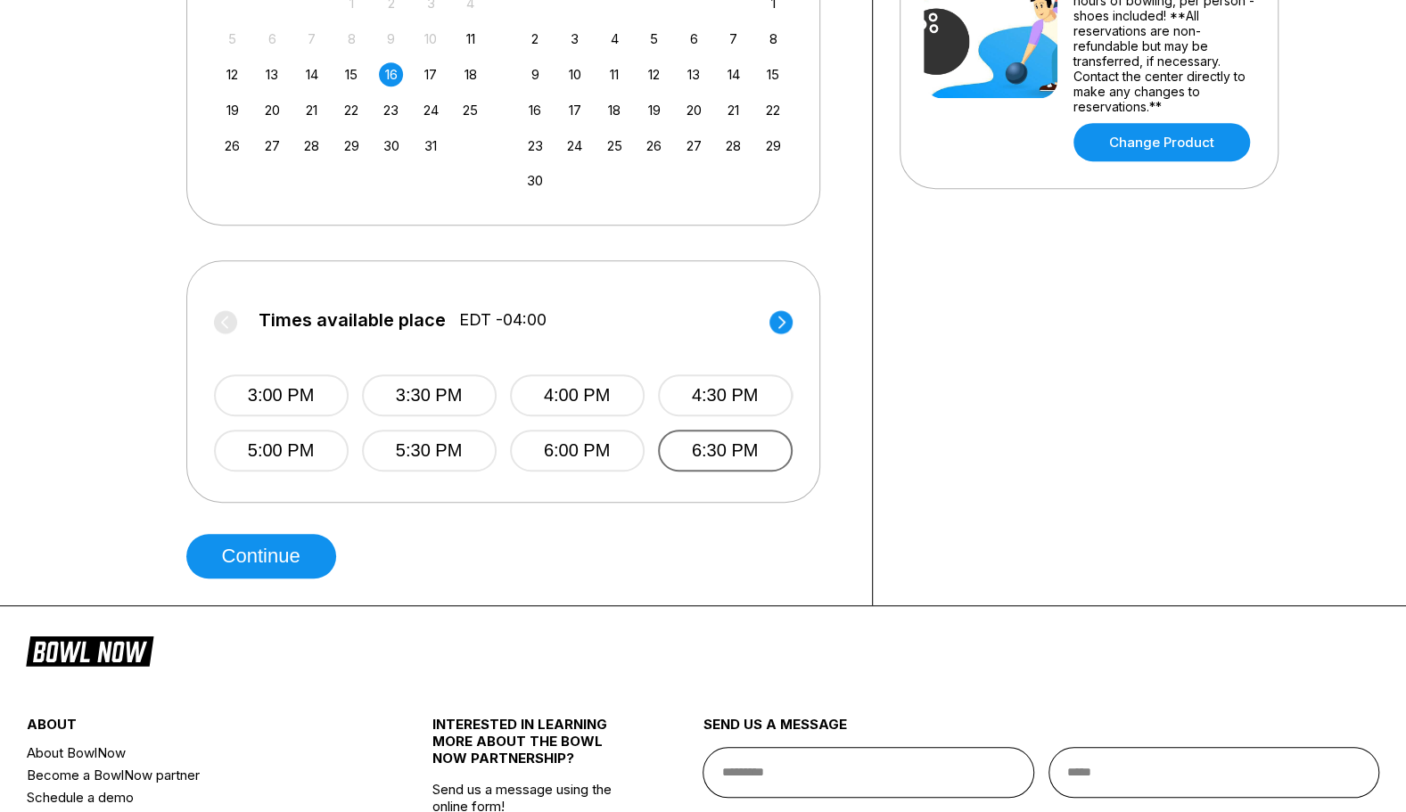
click at [693, 456] on button "6:30 PM" at bounding box center [725, 451] width 135 height 42
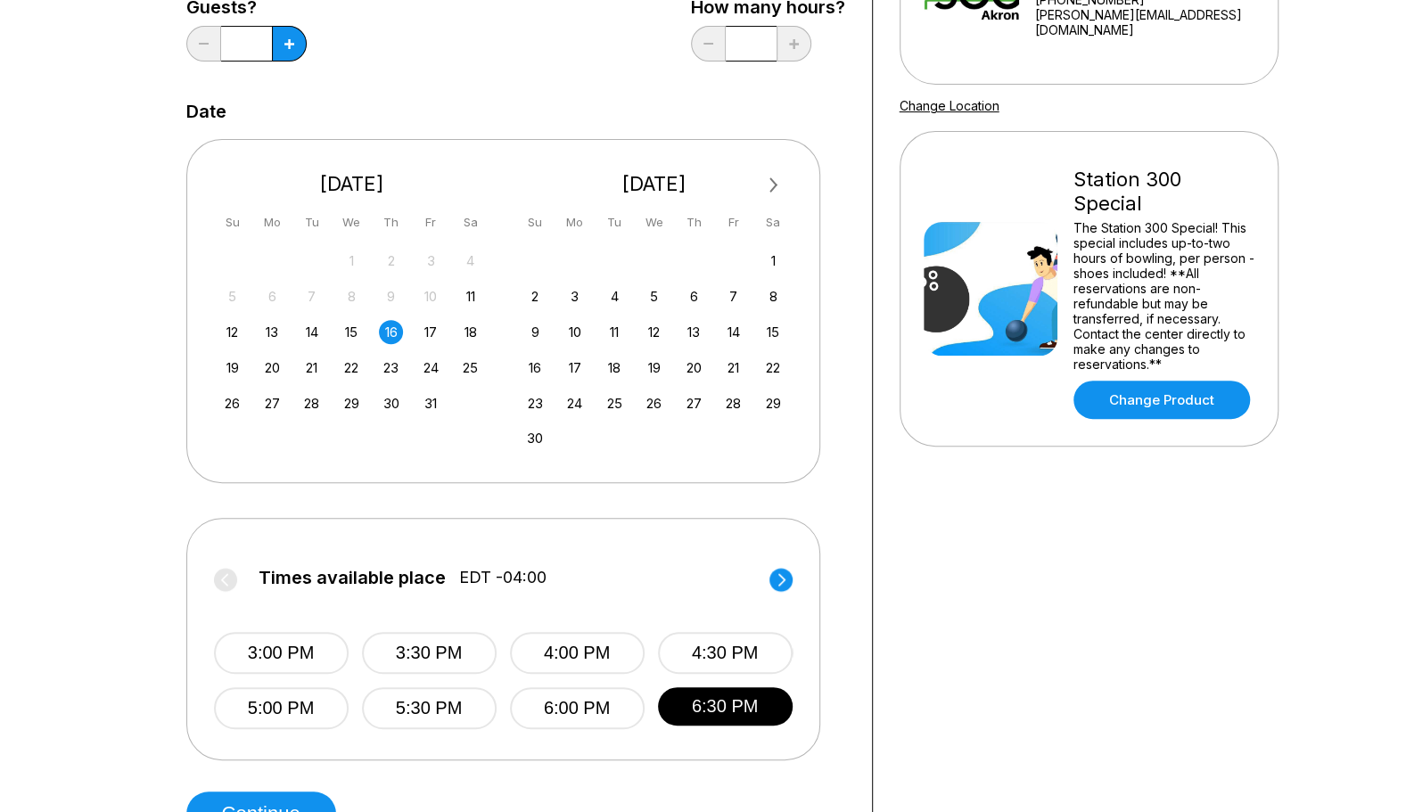
scroll to position [0, 0]
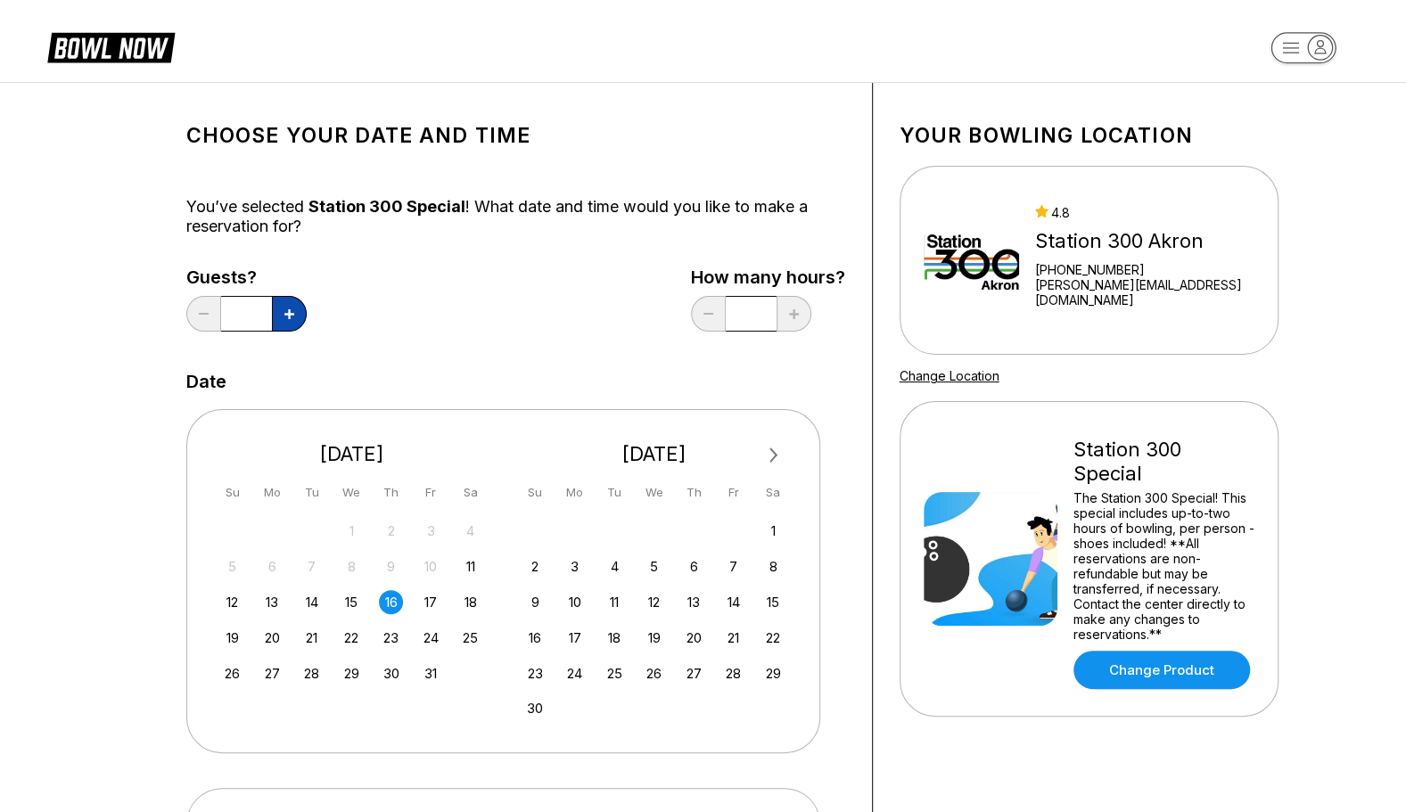
click at [291, 309] on icon at bounding box center [289, 314] width 10 height 10
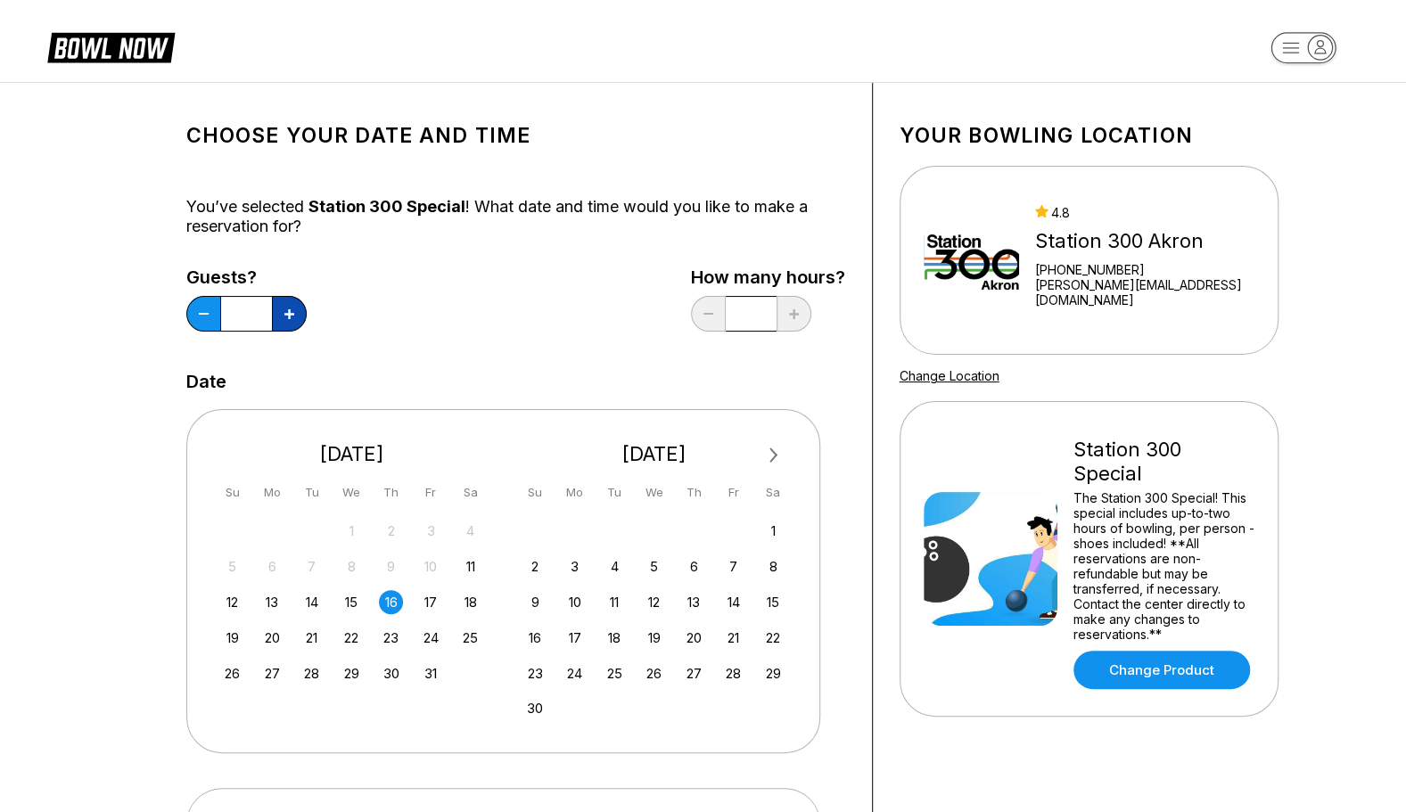
click at [291, 309] on icon at bounding box center [289, 314] width 10 height 10
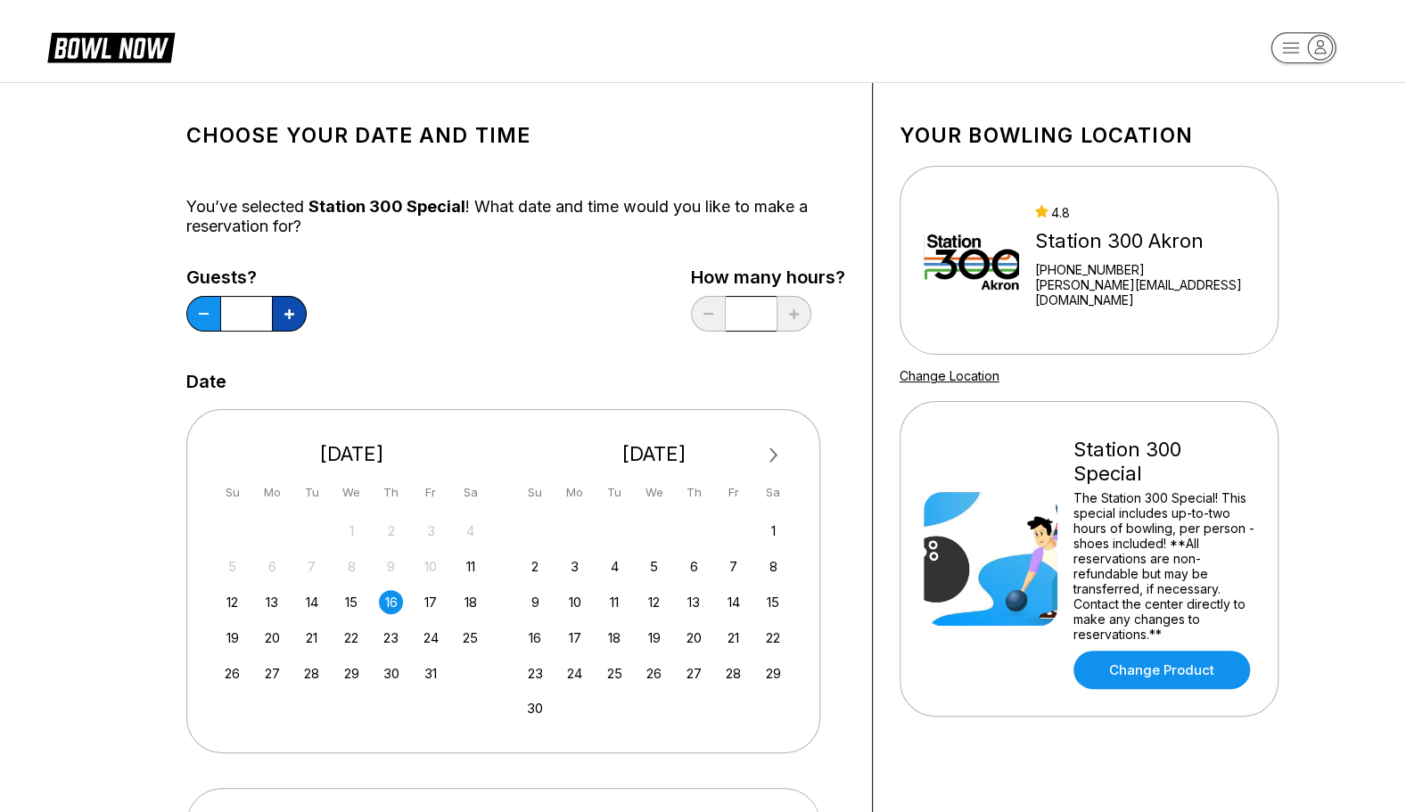
click at [291, 309] on icon at bounding box center [289, 314] width 10 height 10
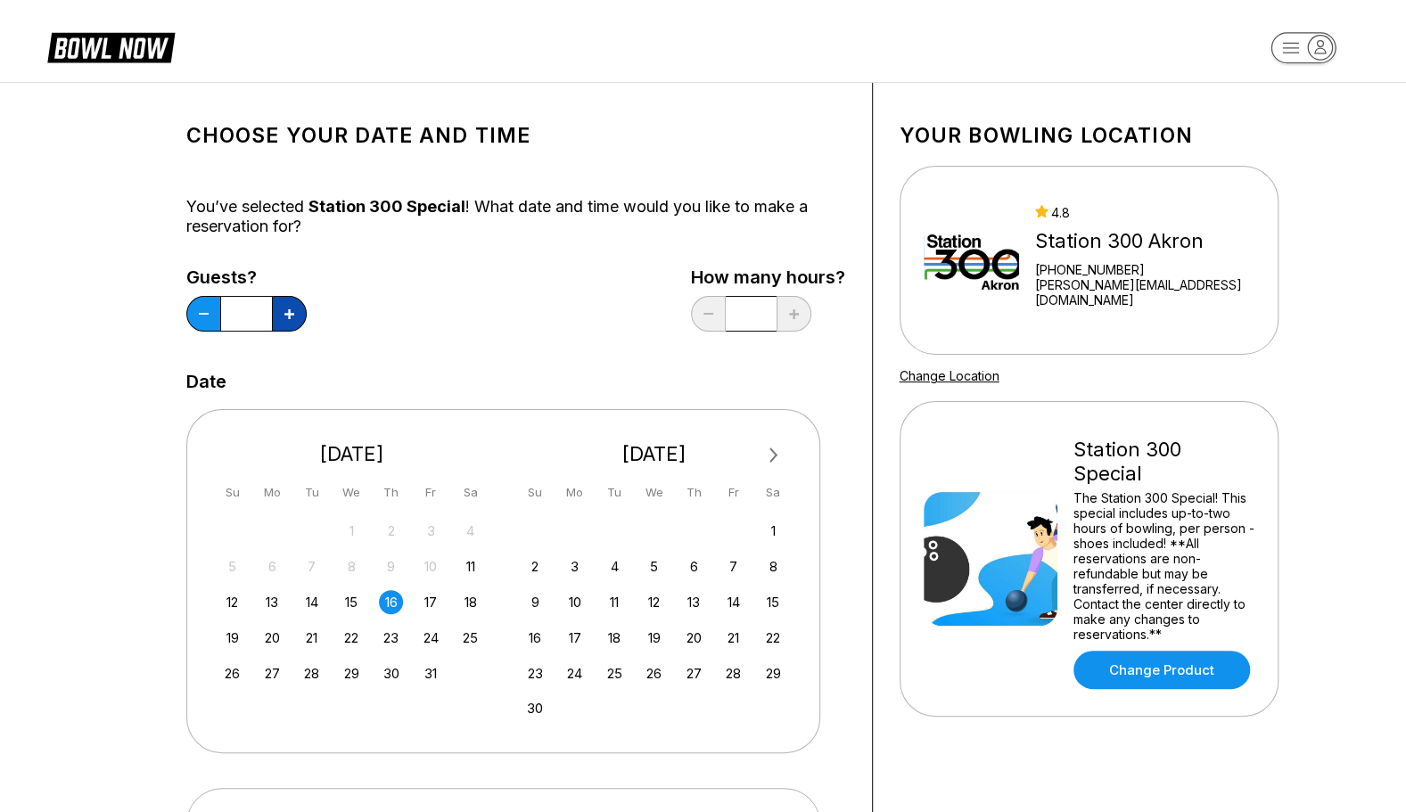
click at [291, 309] on icon at bounding box center [289, 314] width 10 height 10
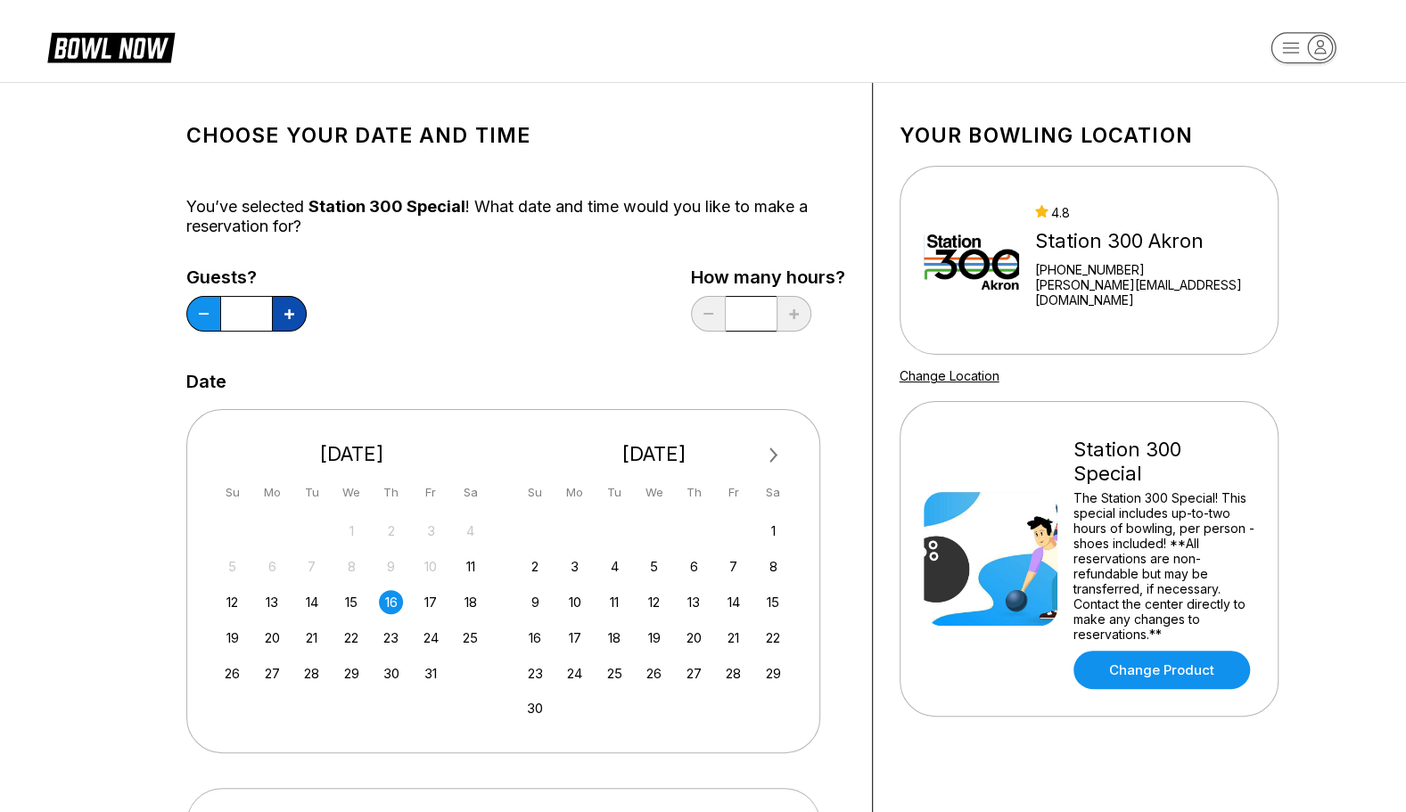
click at [291, 309] on icon at bounding box center [289, 314] width 10 height 10
type input "**"
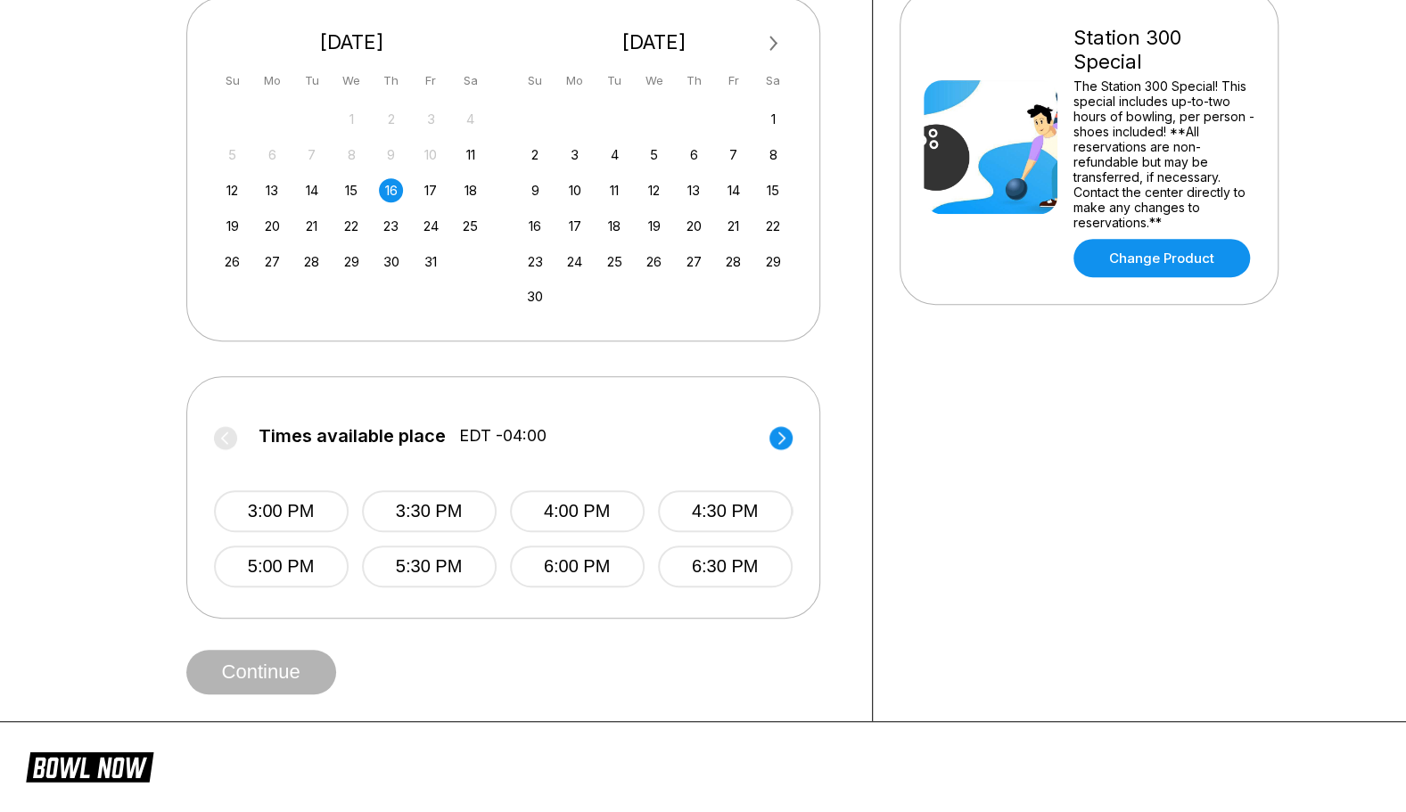
scroll to position [414, 0]
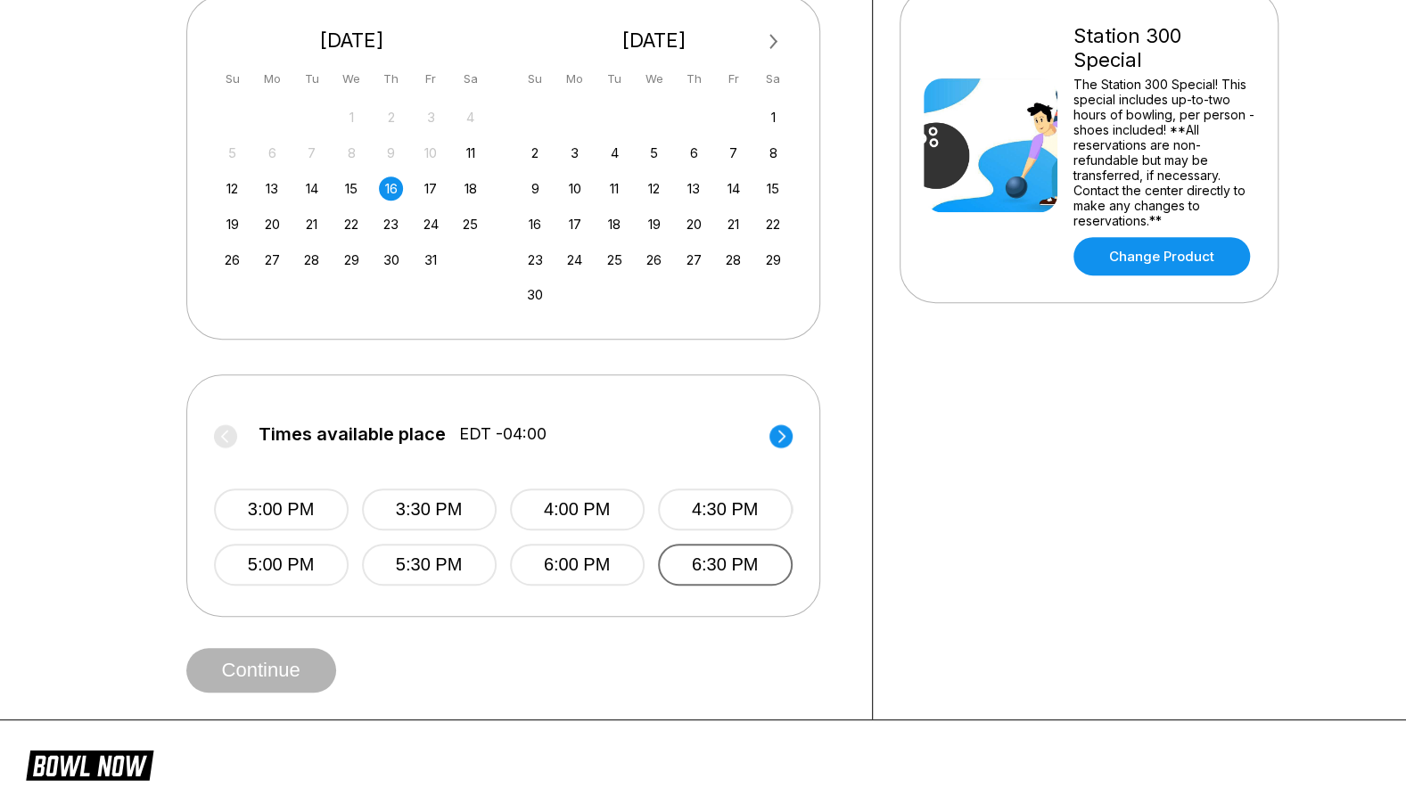
click at [716, 566] on button "6:30 PM" at bounding box center [725, 565] width 135 height 42
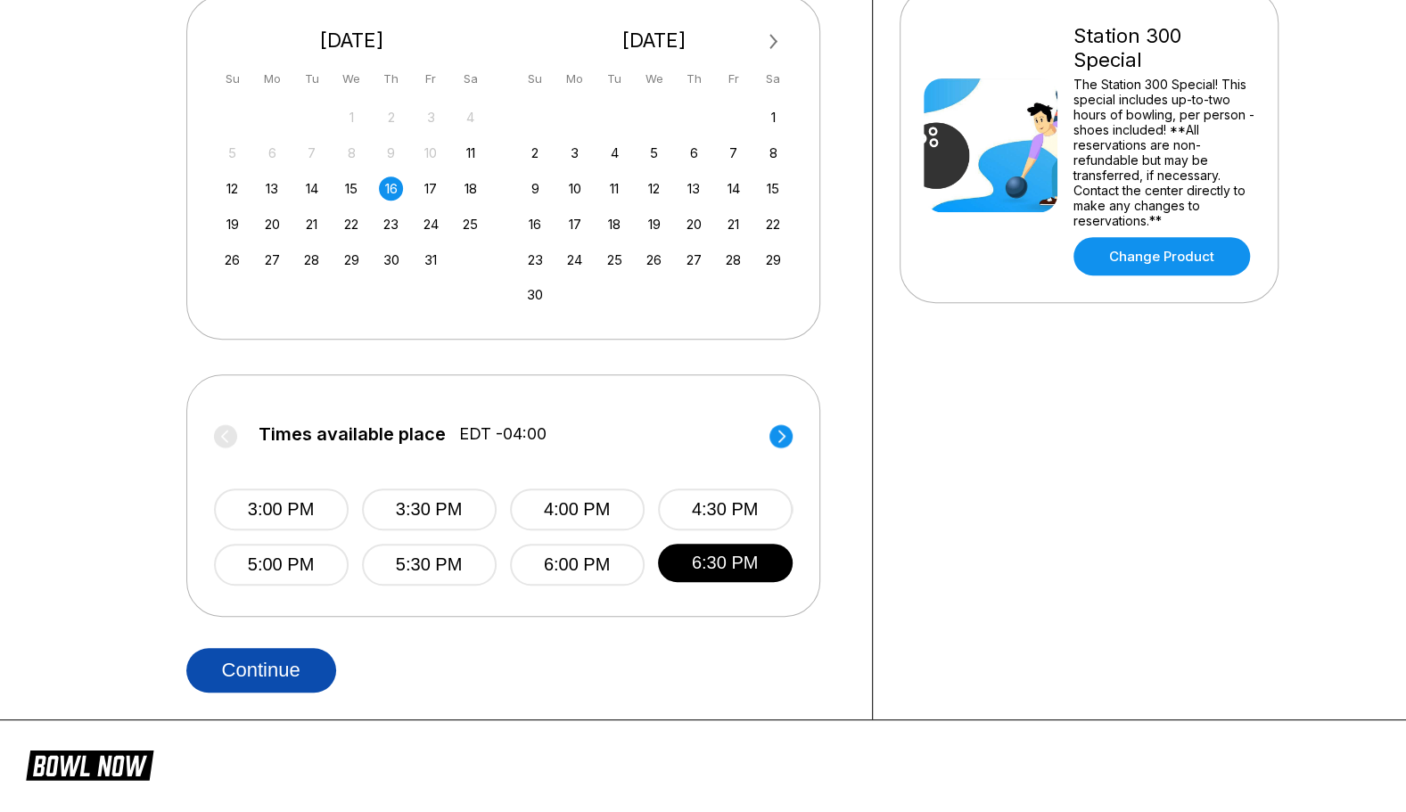
click at [292, 677] on button "Continue" at bounding box center [261, 670] width 150 height 45
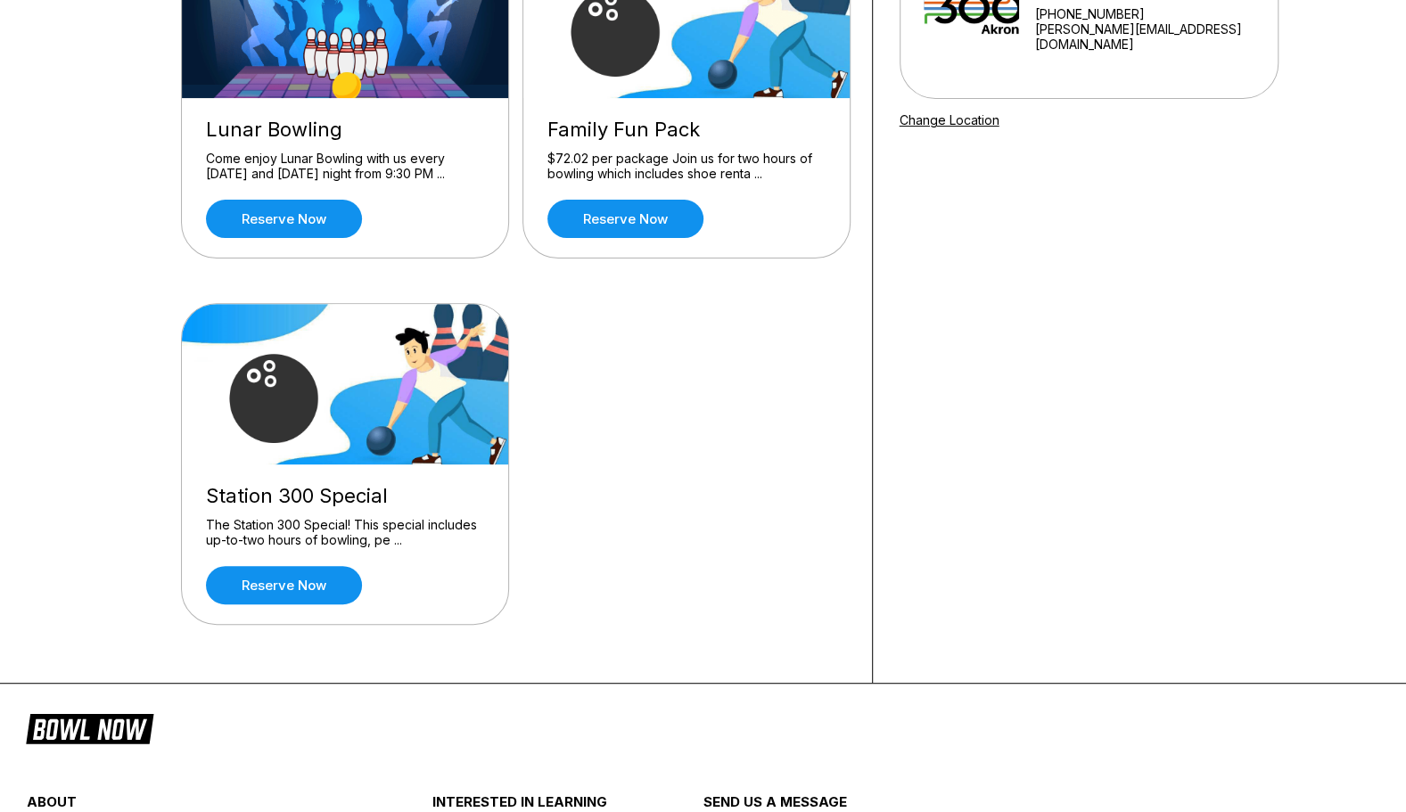
scroll to position [272, 0]
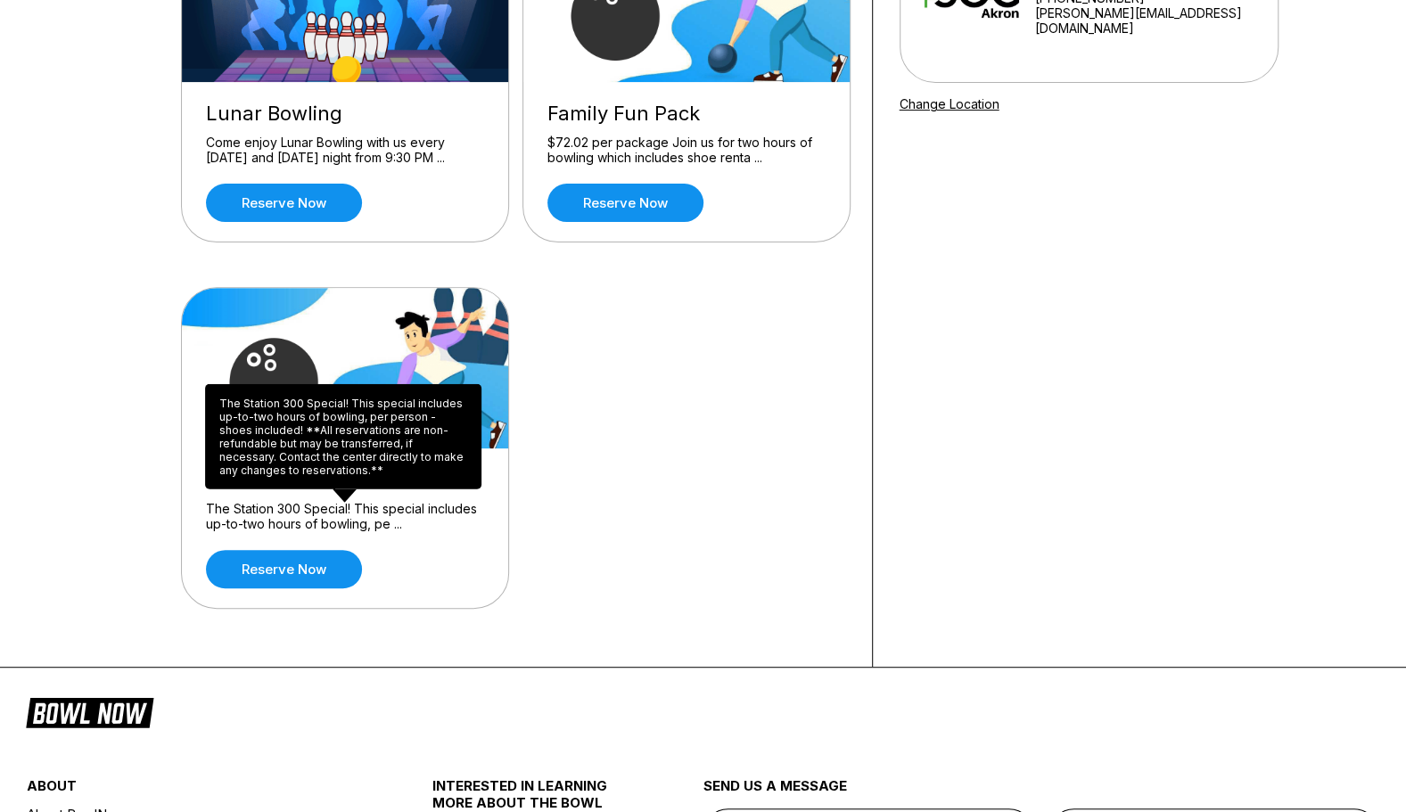
click at [387, 459] on div "The Station 300 Special! This special includes up-to-two hours of bowling, per …" at bounding box center [343, 436] width 276 height 105
click at [381, 521] on div "The Station 300 Special! This special includes up-to-two hours of bowling, pe .…" at bounding box center [345, 516] width 278 height 31
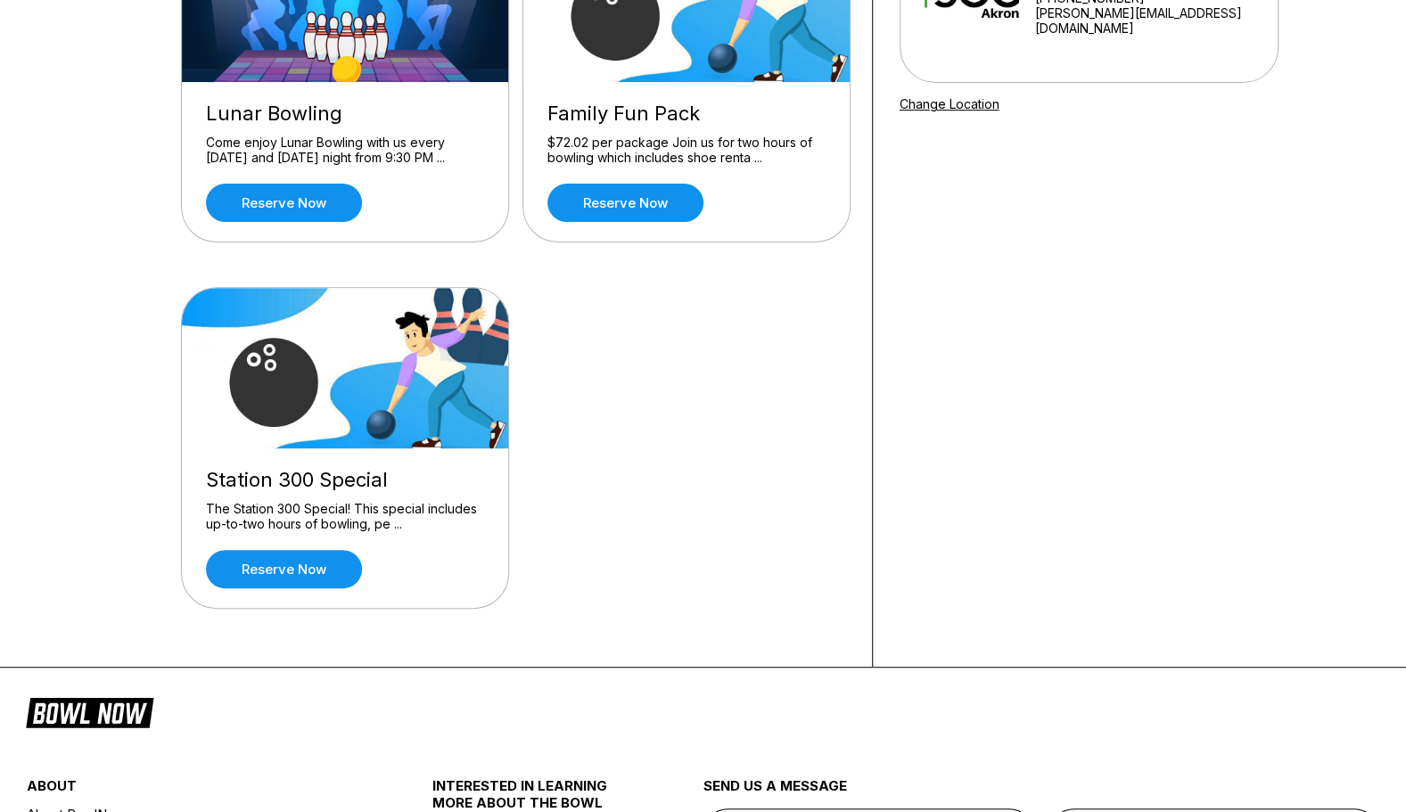
click at [317, 586] on div "Station 300 Special The Station 300 Special! This special includes up-to-two ho…" at bounding box center [345, 528] width 326 height 160
click at [323, 579] on link "Reserve now" at bounding box center [284, 569] width 156 height 38
